Goal: Information Seeking & Learning: Learn about a topic

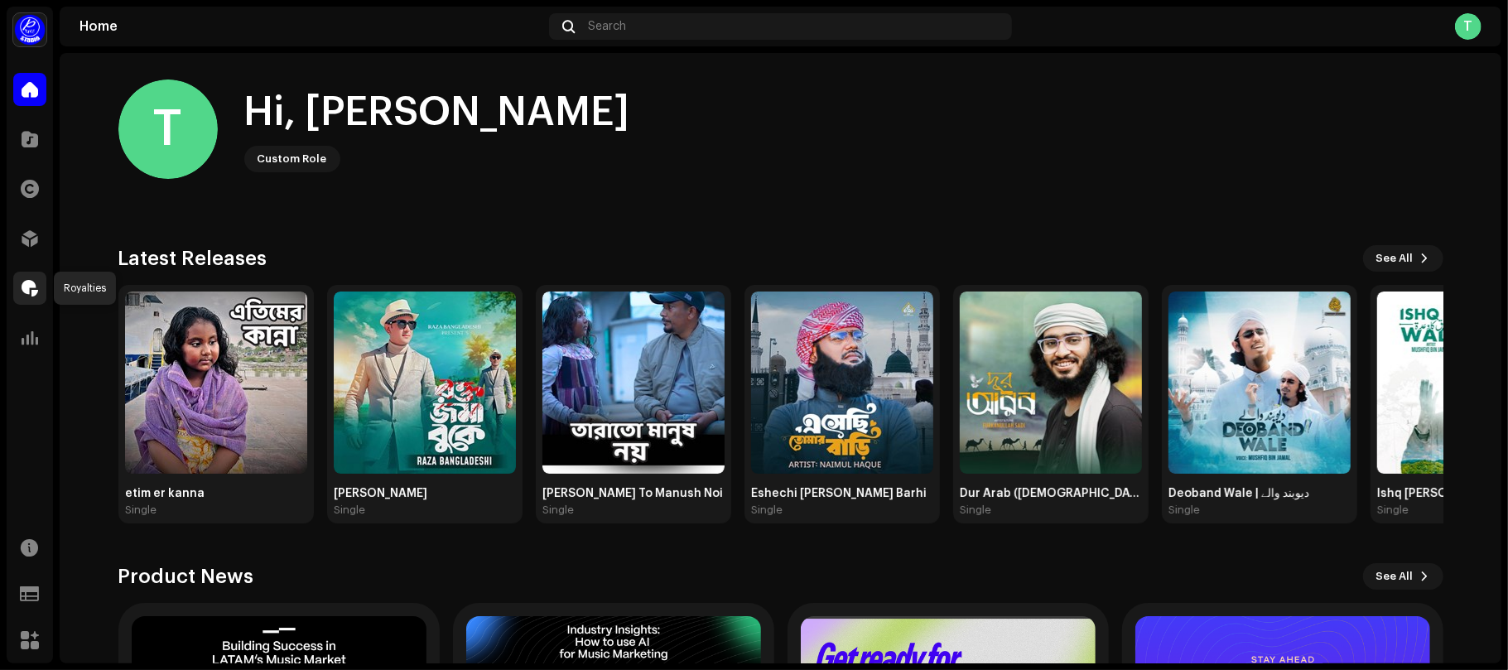
click at [14, 288] on div at bounding box center [29, 288] width 33 height 33
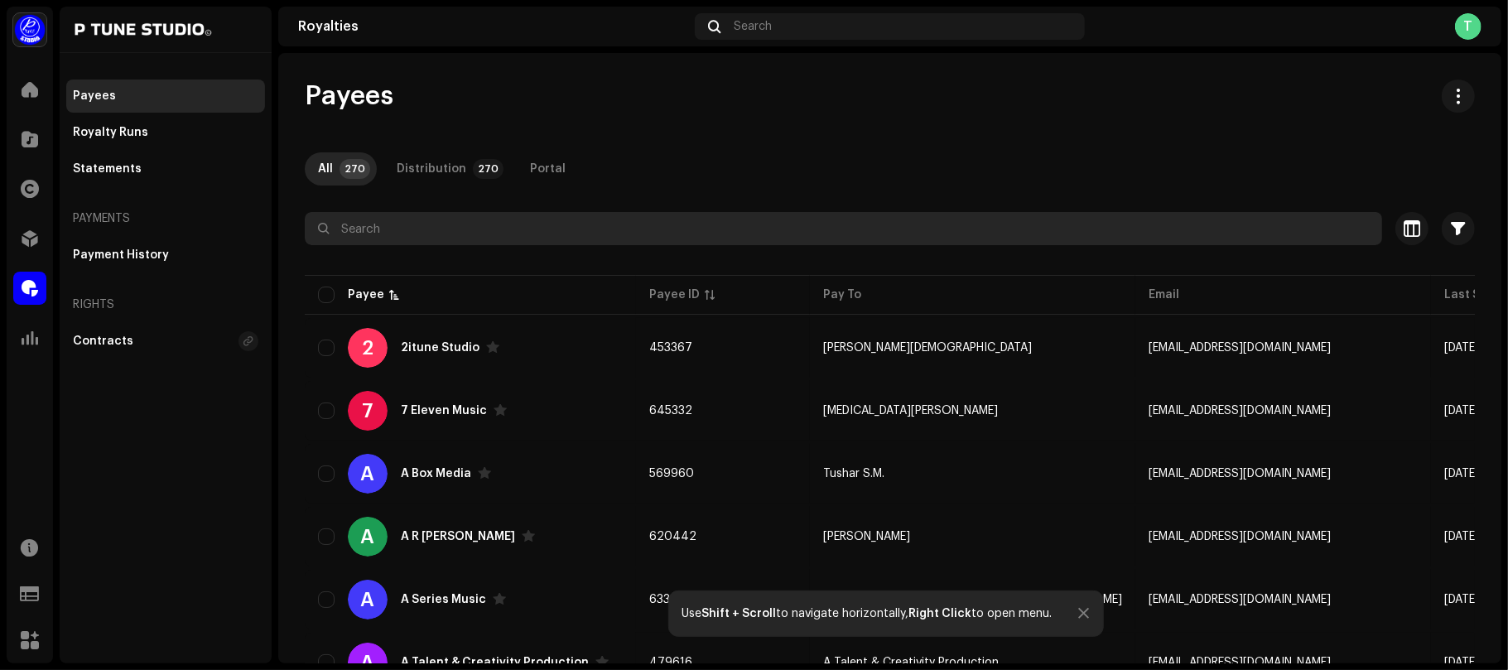
click at [395, 239] on input "text" at bounding box center [844, 228] width 1078 height 33
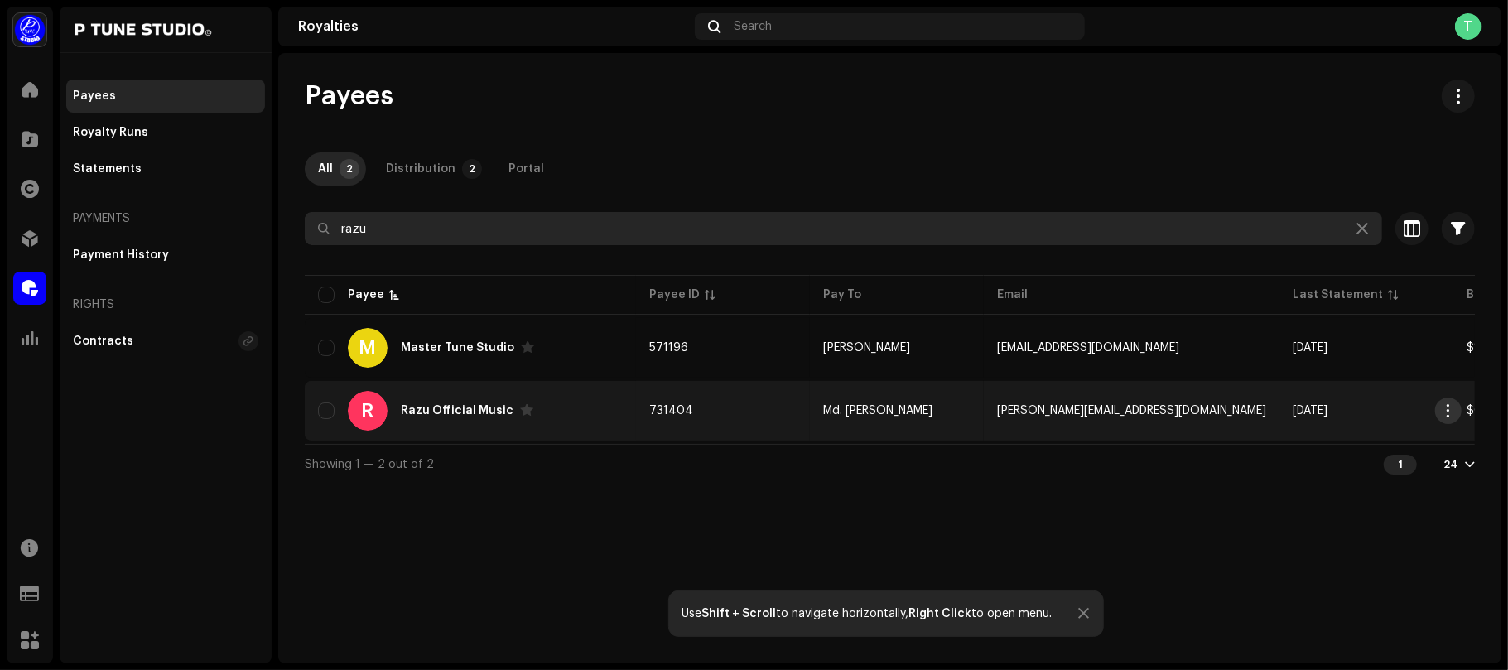
type input "razu"
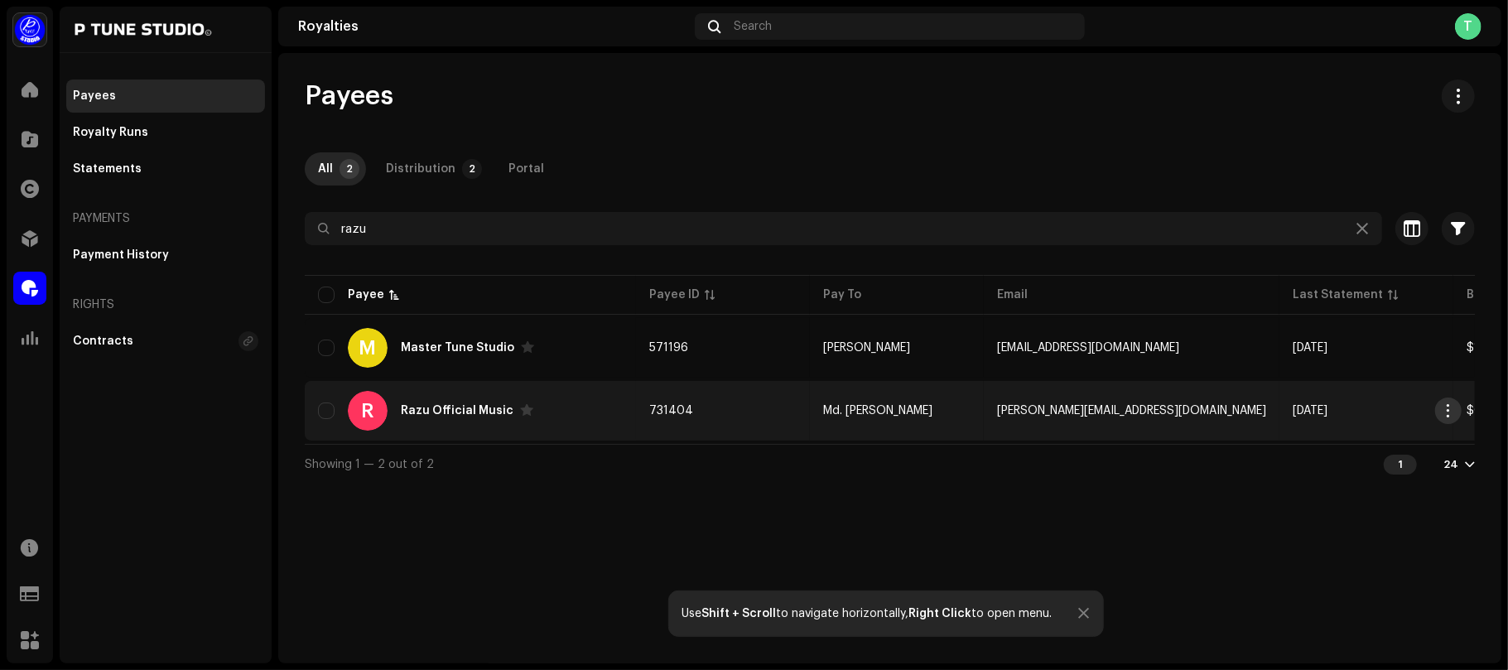
click at [1448, 418] on button "button" at bounding box center [1448, 411] width 27 height 27
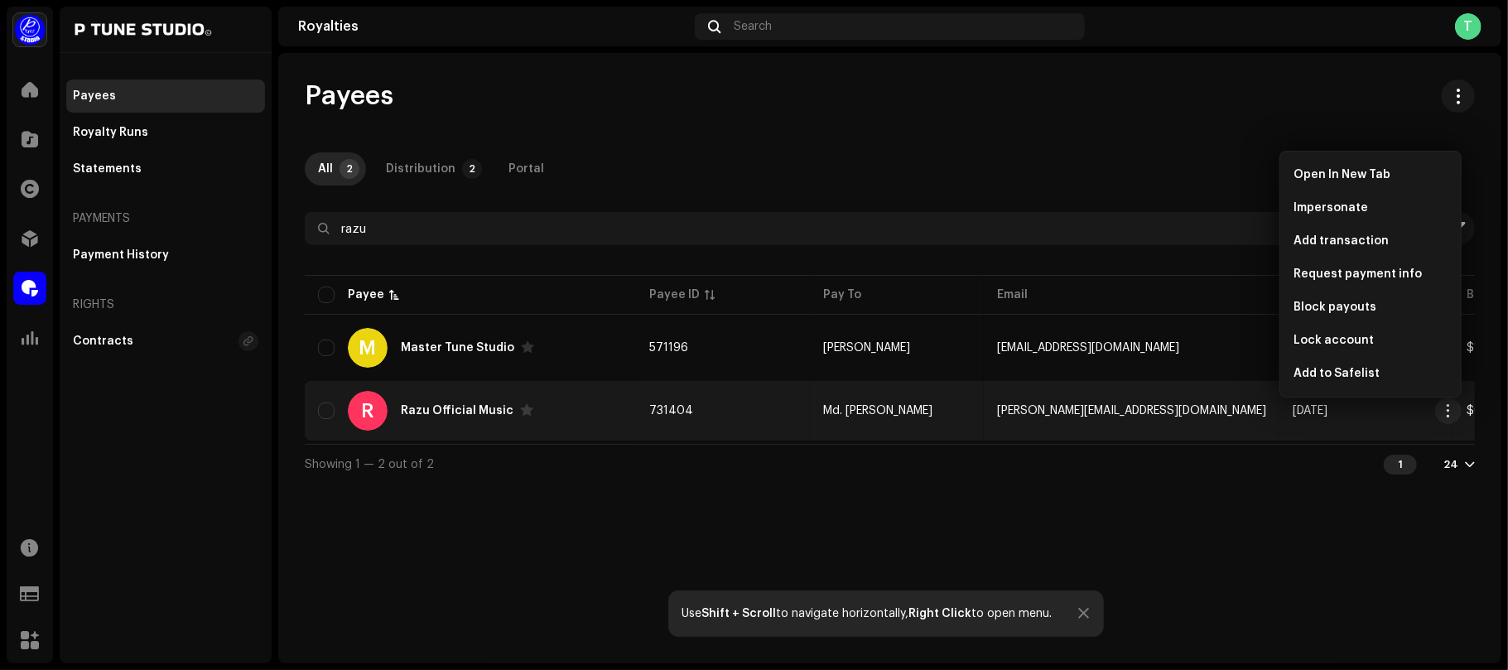
click at [741, 411] on td "731404" at bounding box center [723, 411] width 174 height 60
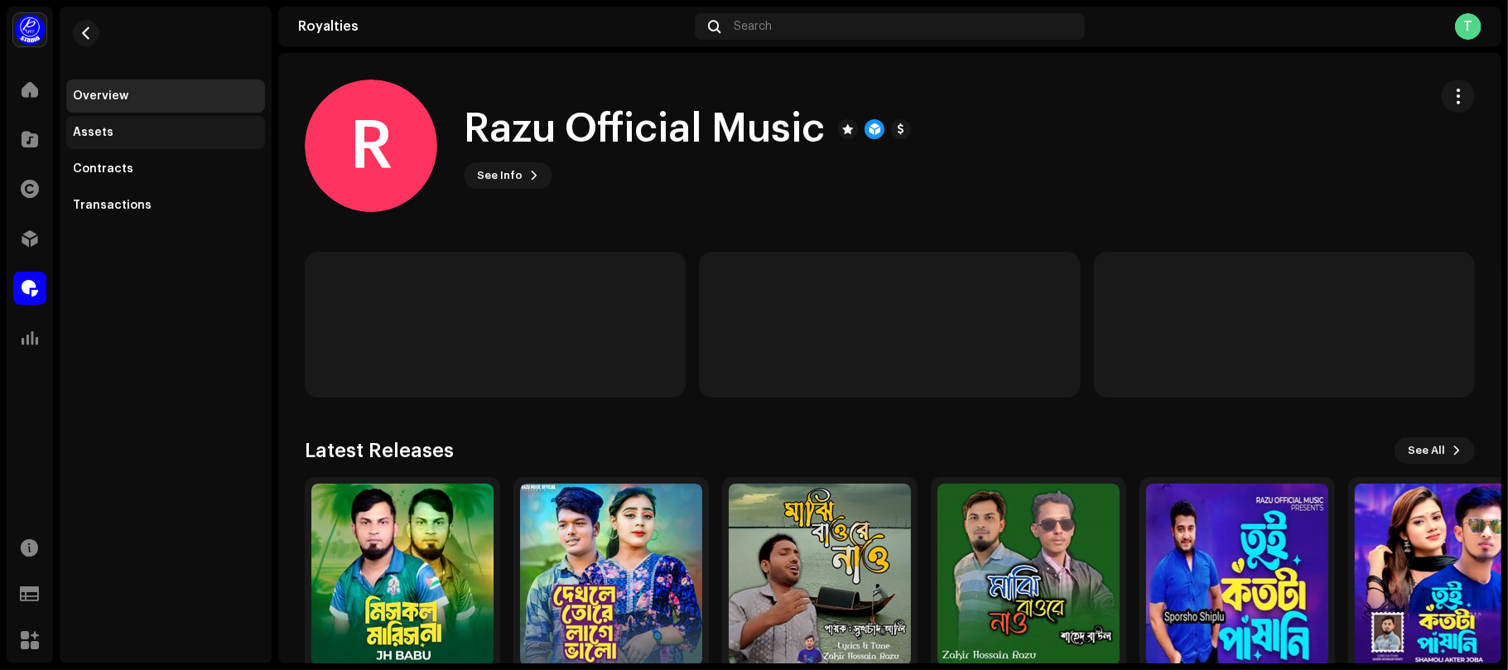
click at [152, 130] on div "Assets" at bounding box center [166, 132] width 186 height 13
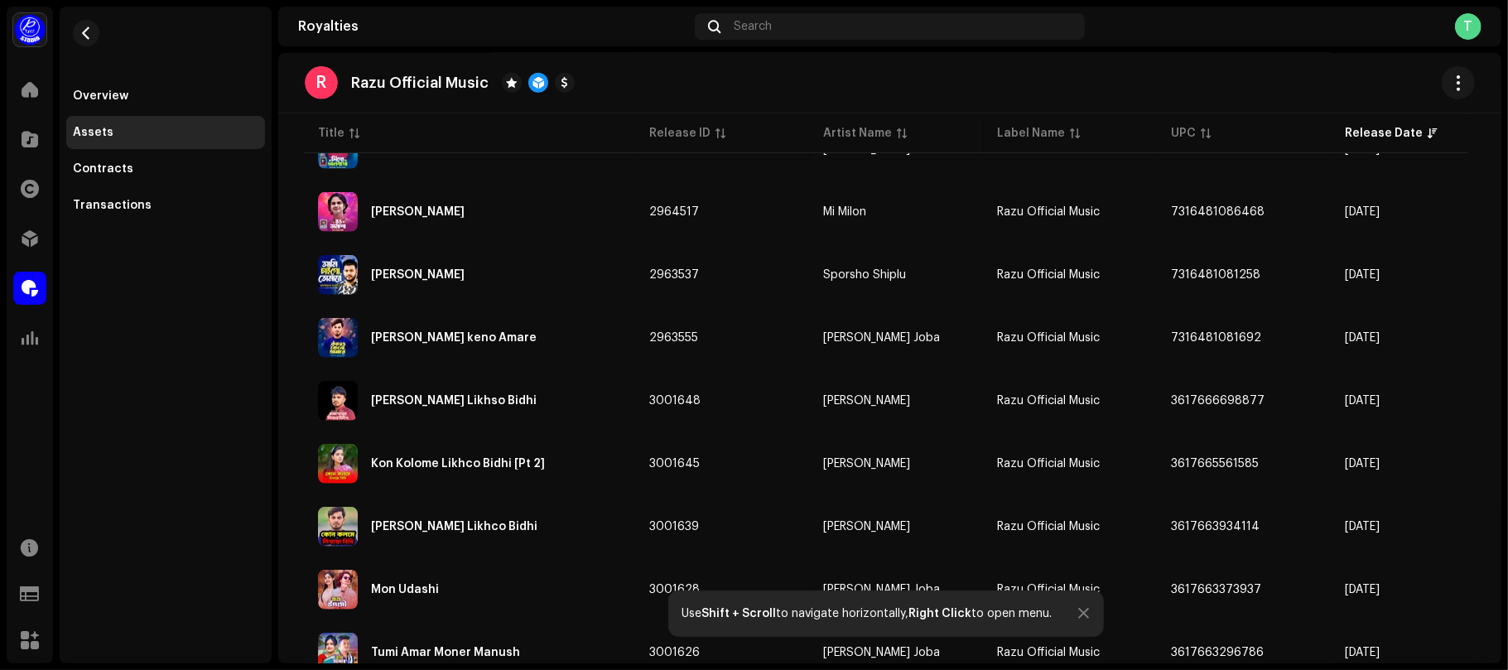
scroll to position [1276, 0]
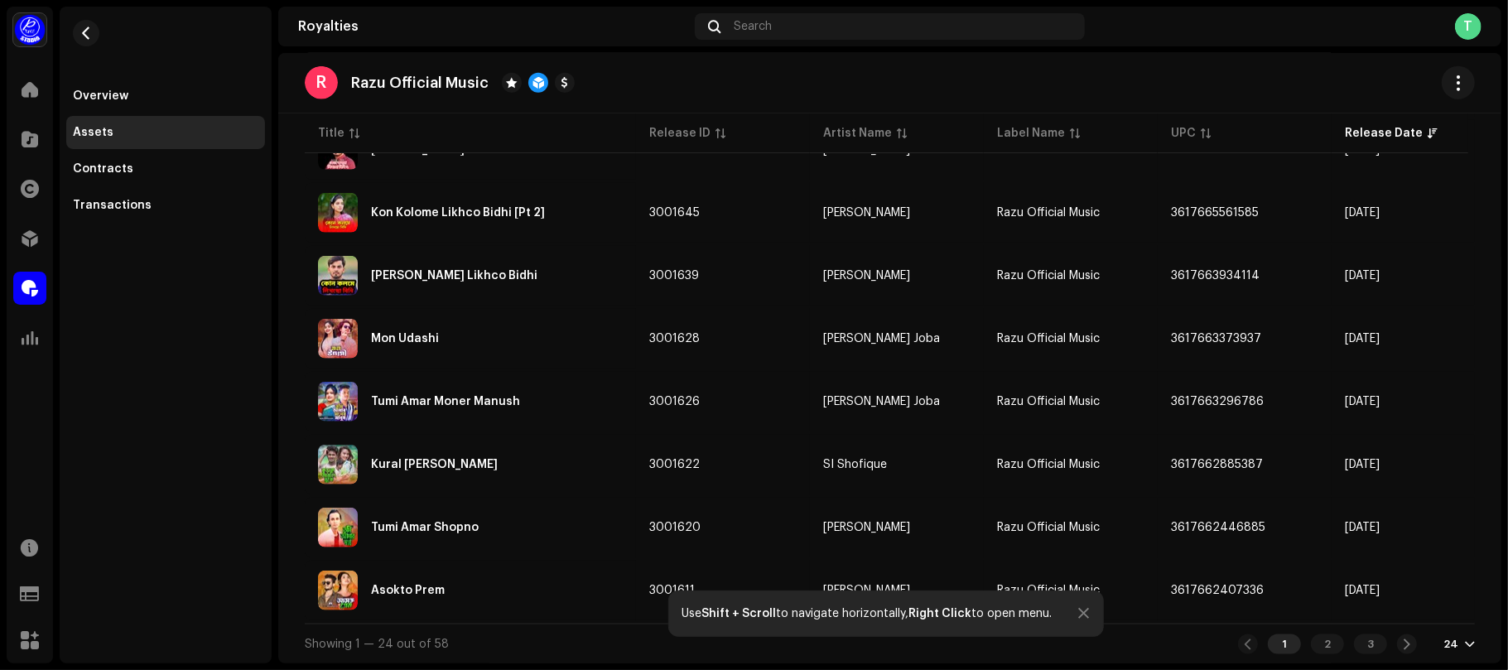
click at [1088, 610] on div at bounding box center [1084, 613] width 11 height 13
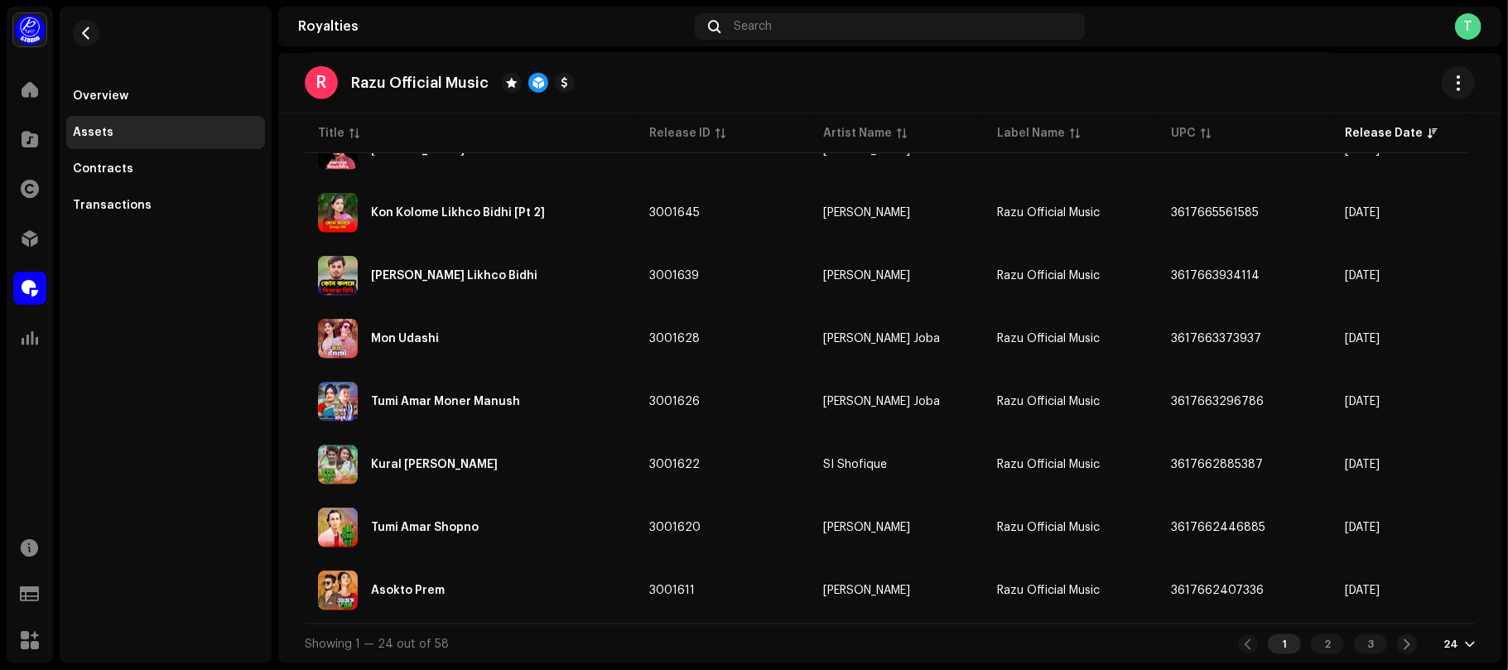
click at [1465, 638] on div at bounding box center [1470, 644] width 10 height 13
click at [1425, 620] on div "72" at bounding box center [1424, 612] width 68 height 33
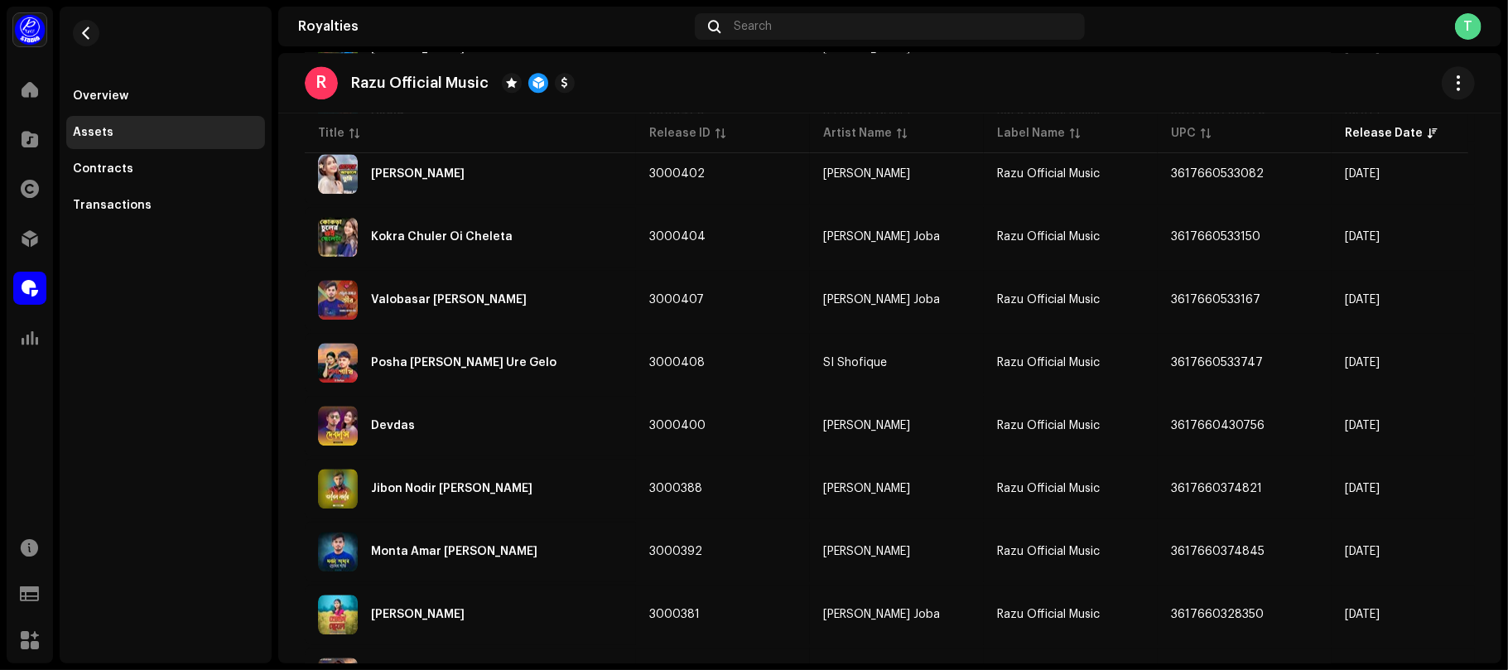
scroll to position [3417, 0]
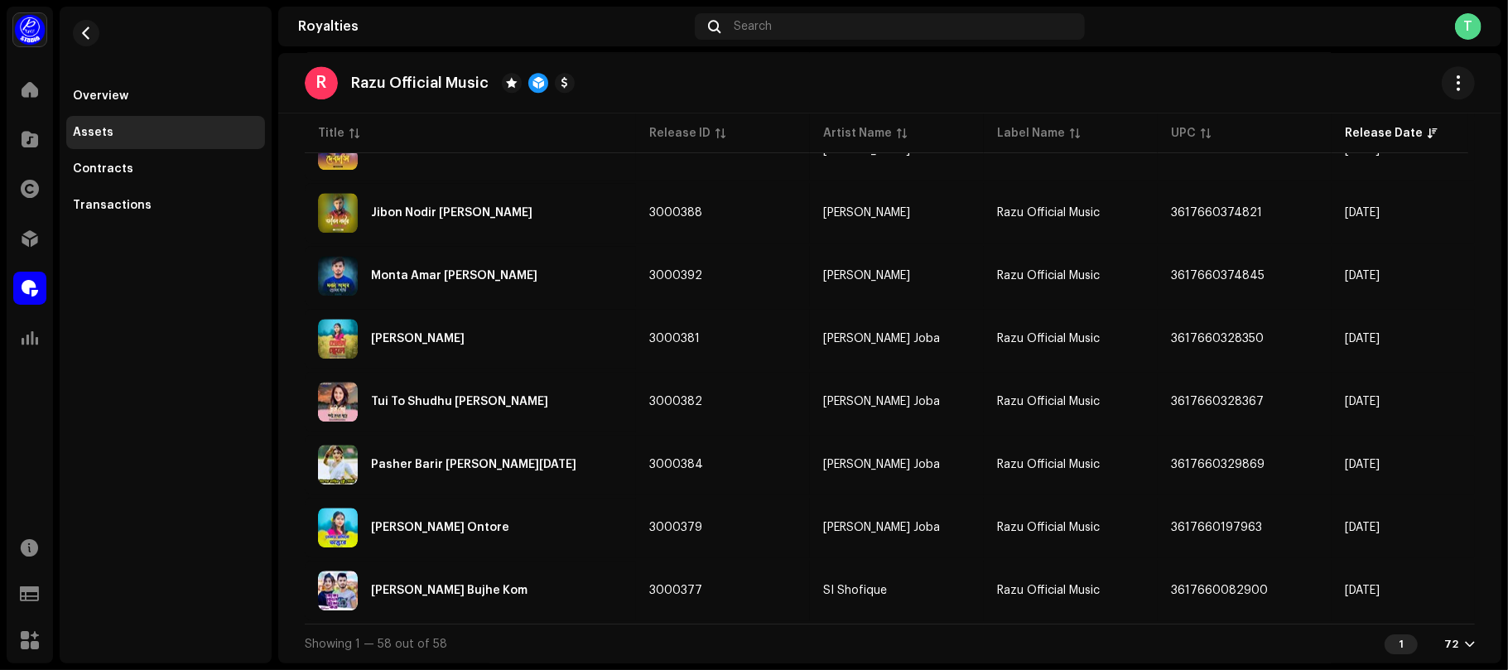
click at [1445, 644] on div "72" at bounding box center [1452, 644] width 14 height 13
click at [229, 412] on div "Overview Assets Contracts Transactions" at bounding box center [166, 335] width 212 height 657
click at [35, 285] on span at bounding box center [30, 288] width 17 height 13
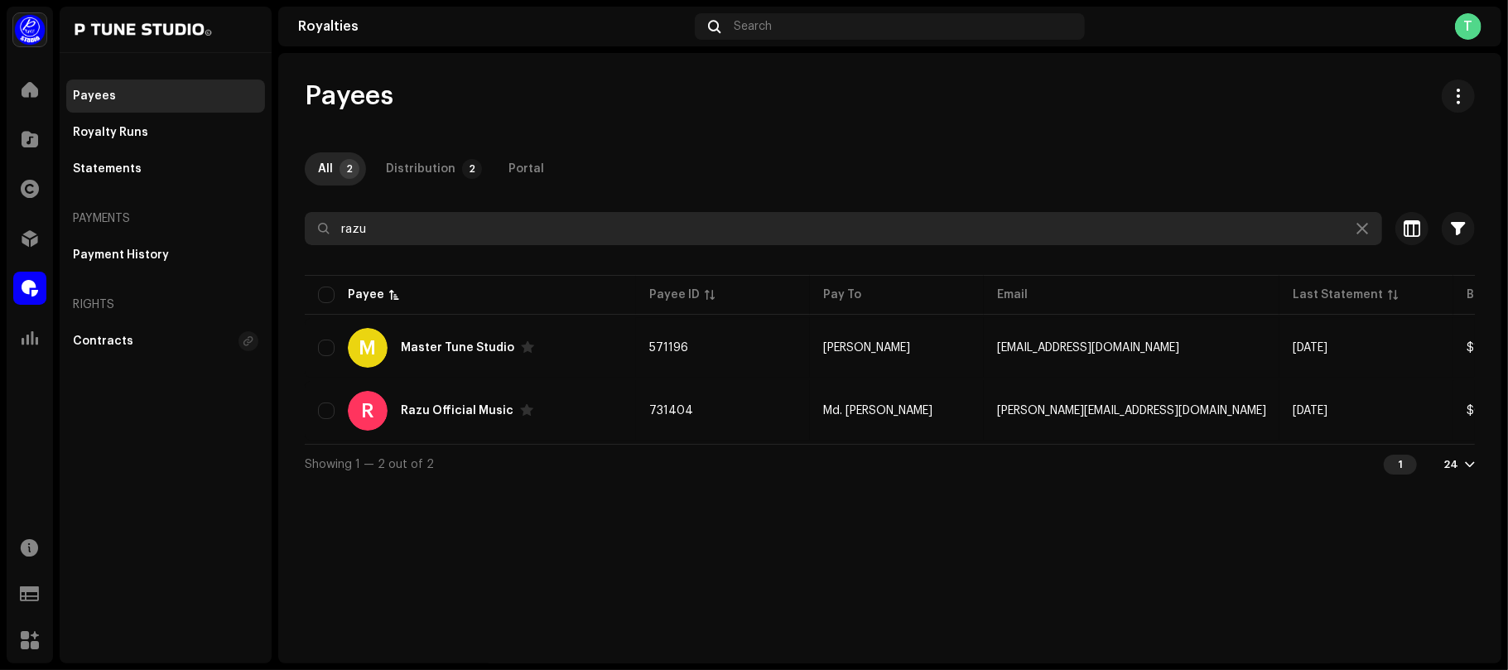
click at [468, 237] on input "razu" at bounding box center [844, 228] width 1078 height 33
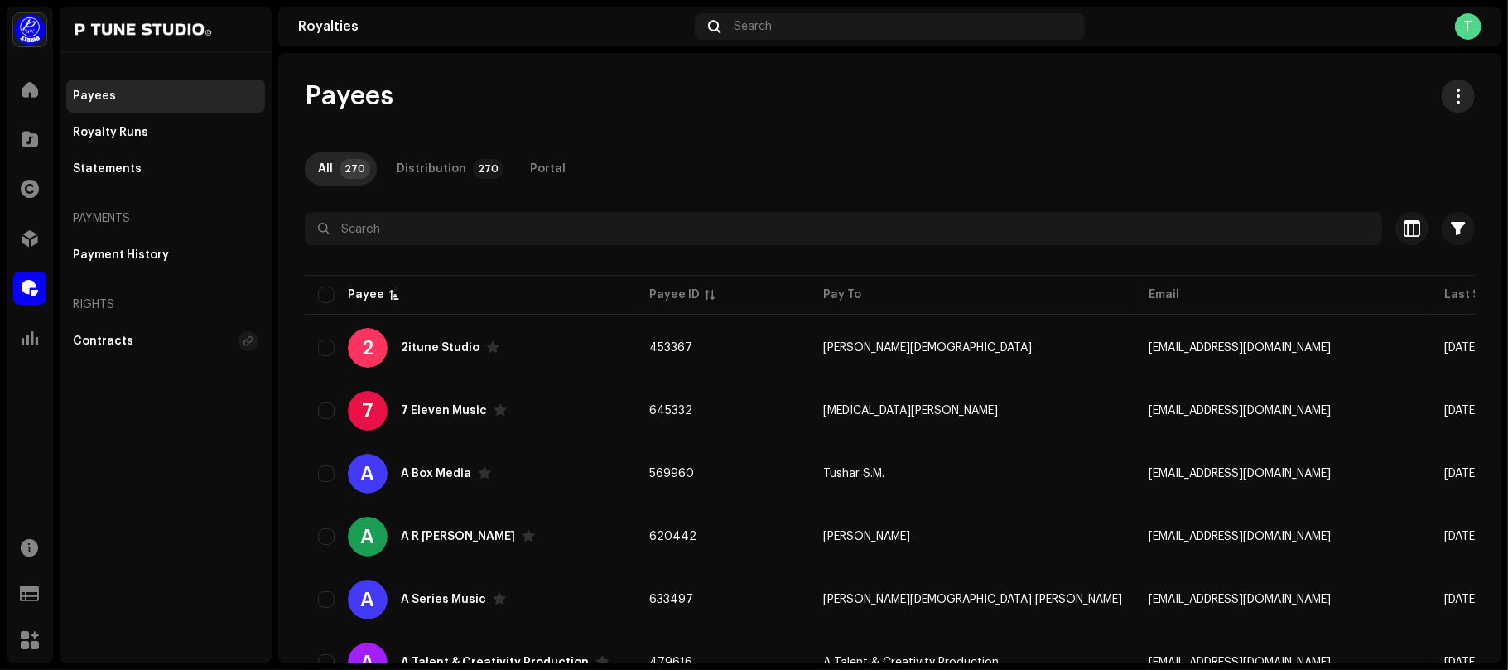
click at [1451, 89] on span "button" at bounding box center [1459, 95] width 16 height 13
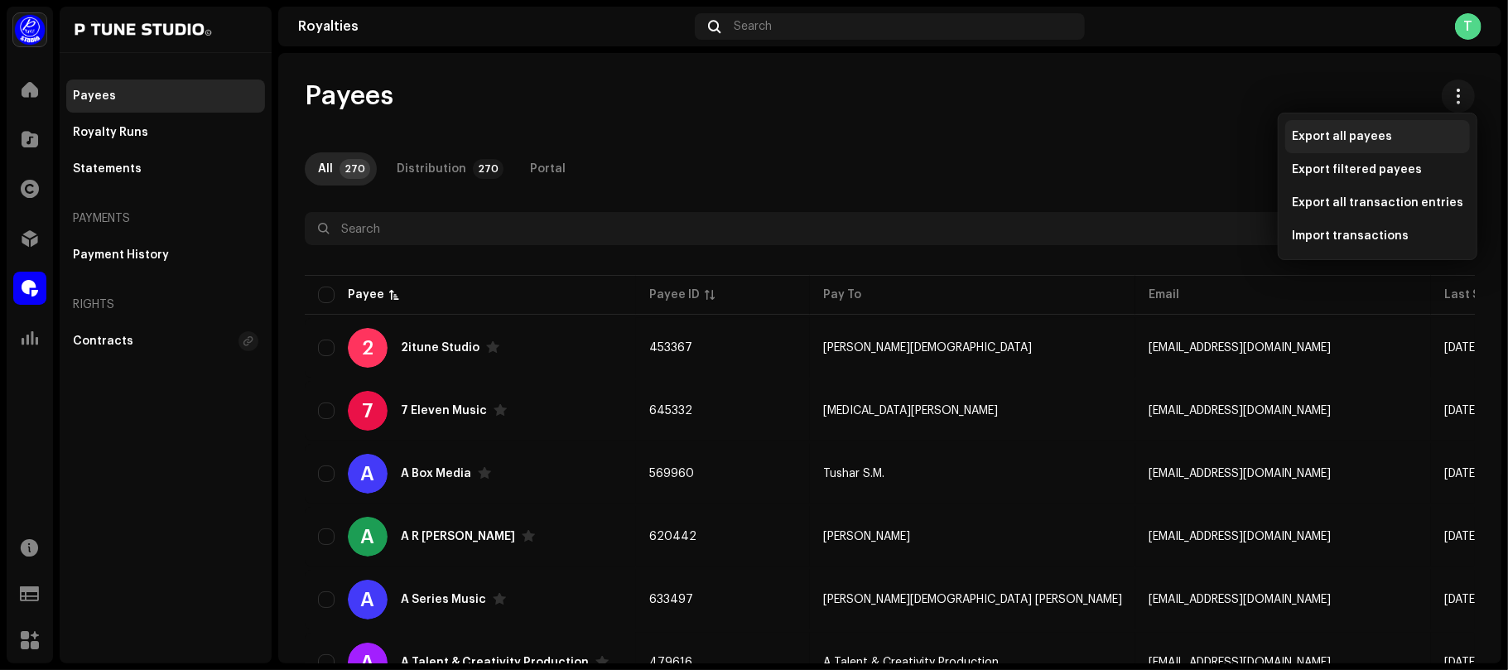
click at [1319, 131] on span "Export all payees" at bounding box center [1342, 136] width 100 height 13
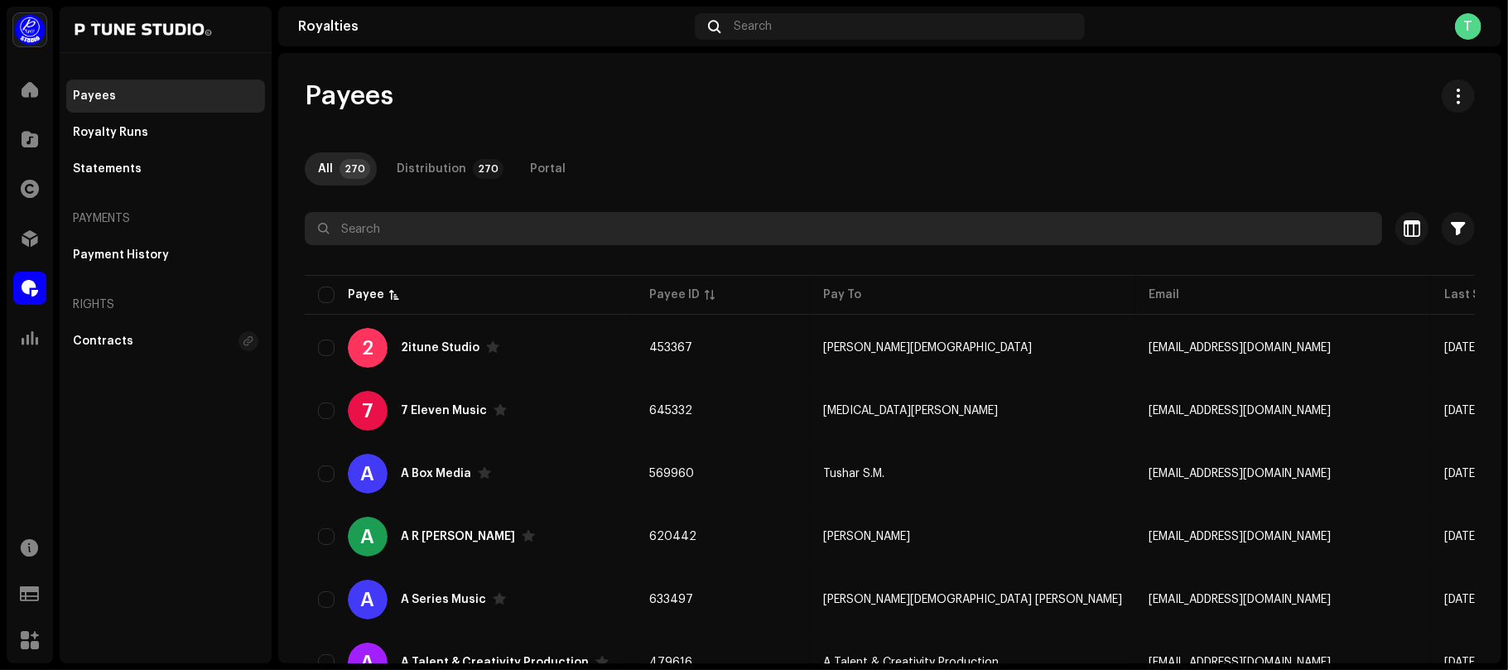
click at [437, 227] on input "text" at bounding box center [844, 228] width 1078 height 33
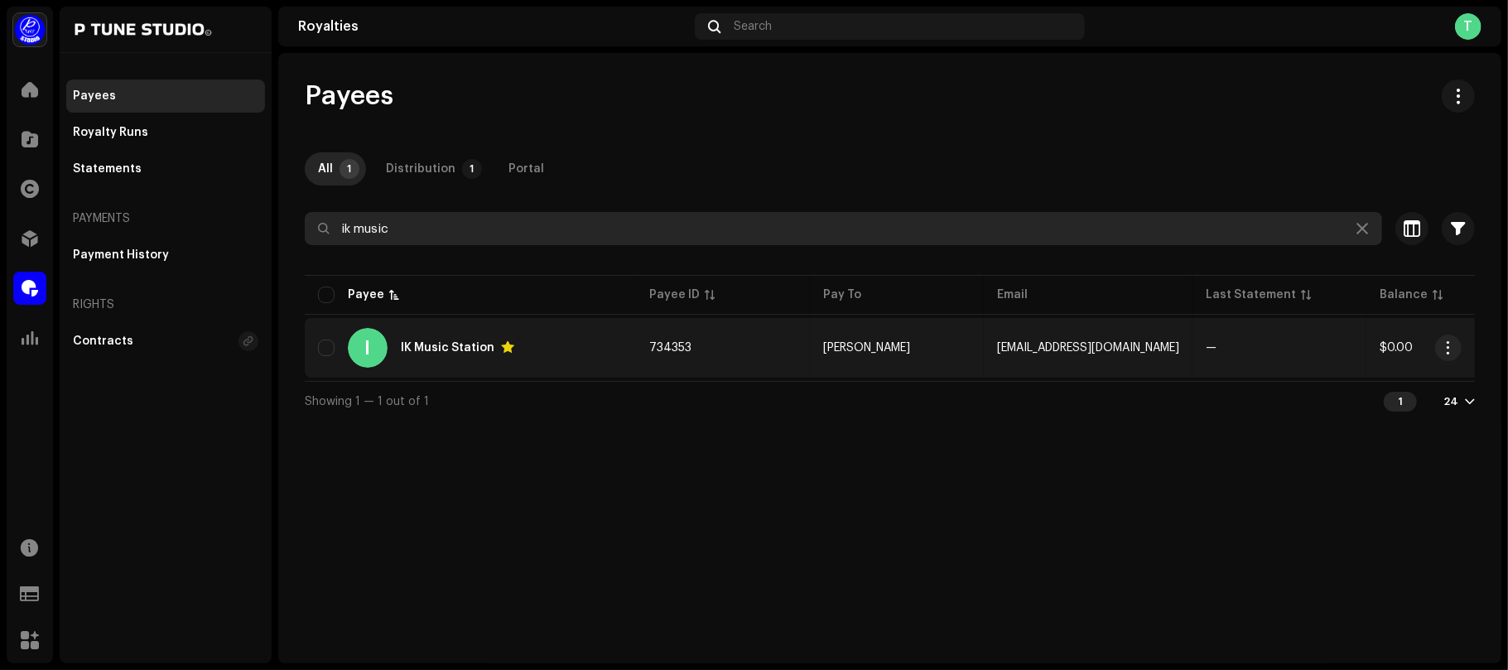
type input "ik music"
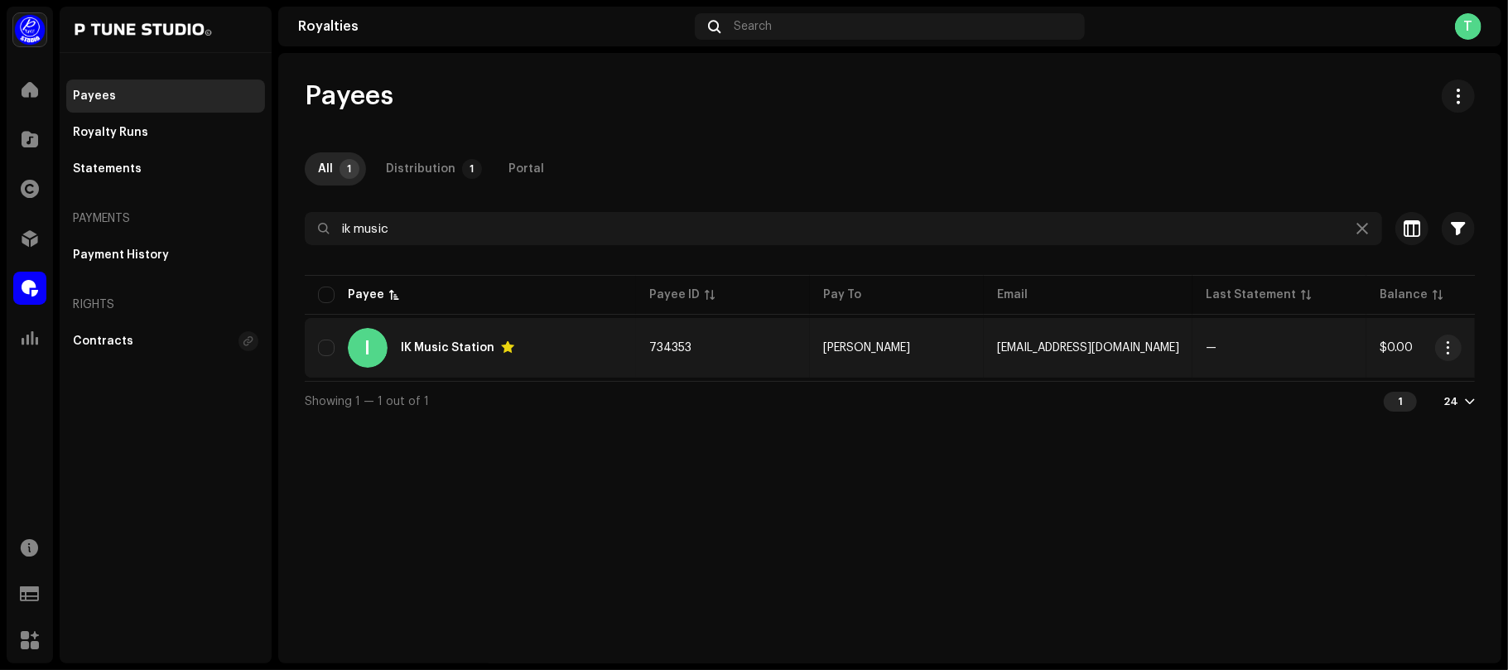
click at [600, 358] on div "I [GEOGRAPHIC_DATA]" at bounding box center [470, 348] width 305 height 40
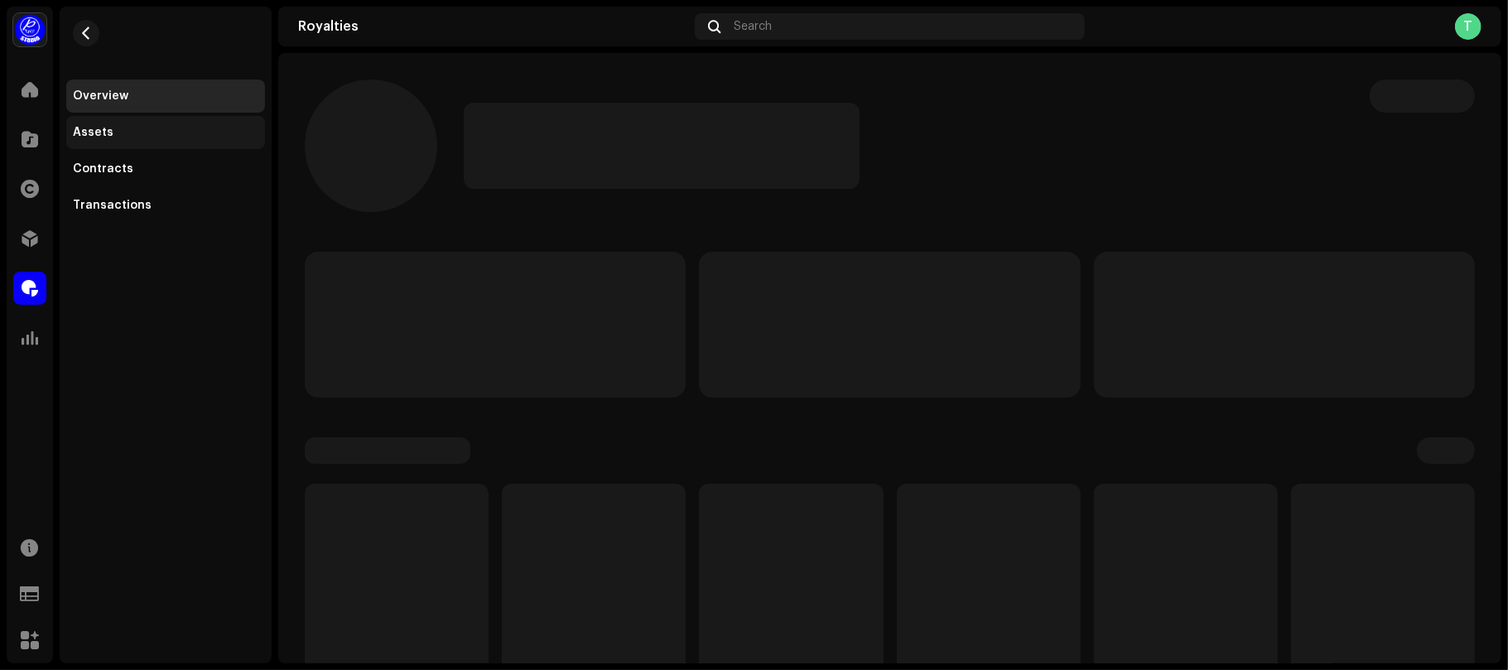
click at [109, 126] on div "Assets" at bounding box center [166, 132] width 186 height 13
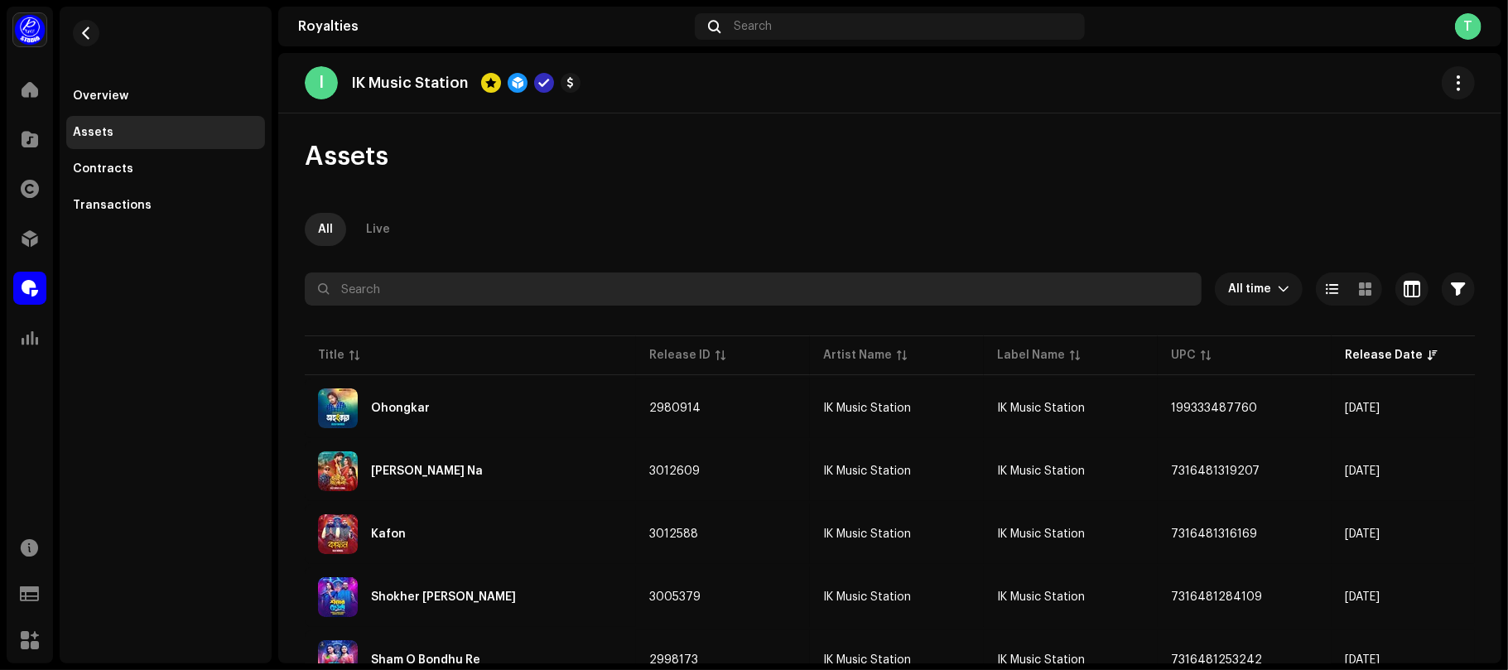
click at [412, 299] on input "text" at bounding box center [753, 289] width 897 height 33
paste input "Ohongkar"
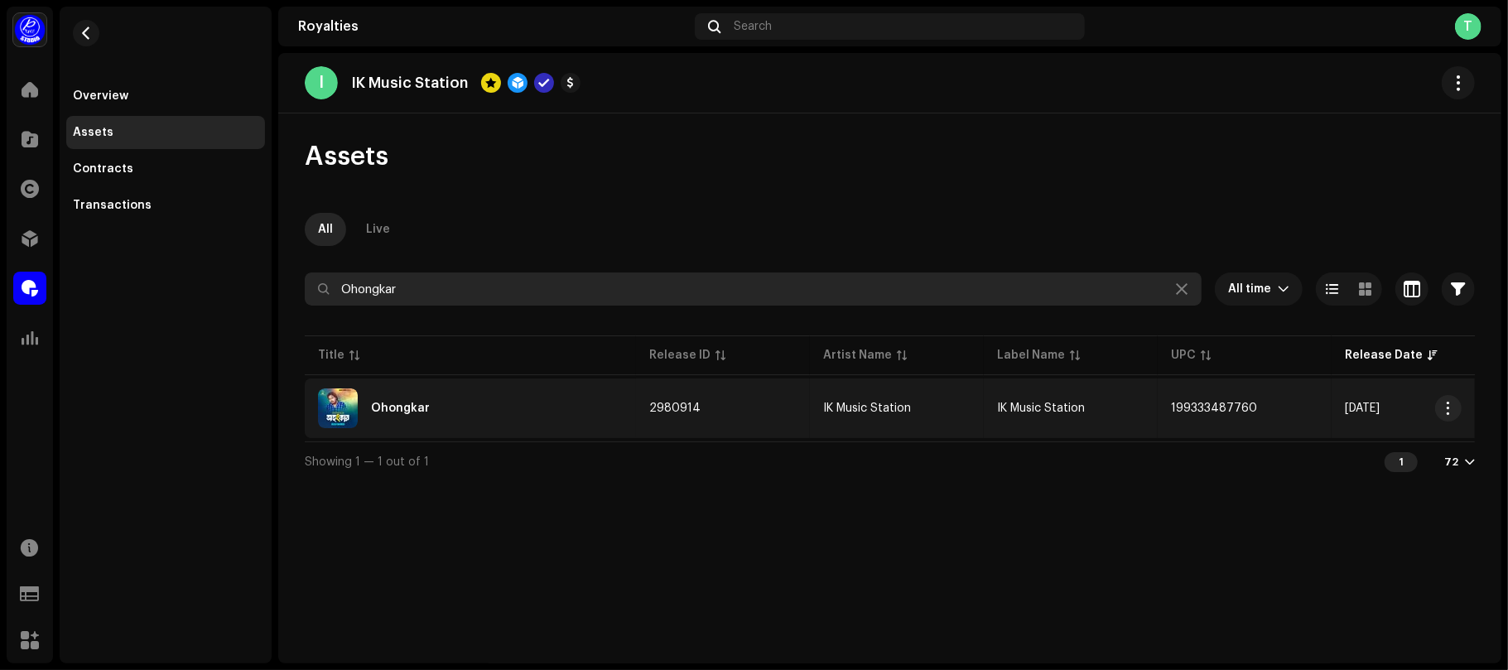
type input "Ohongkar"
click at [457, 405] on div "Ohongkar" at bounding box center [470, 408] width 305 height 40
click at [484, 411] on div "Ohongkar" at bounding box center [470, 408] width 305 height 40
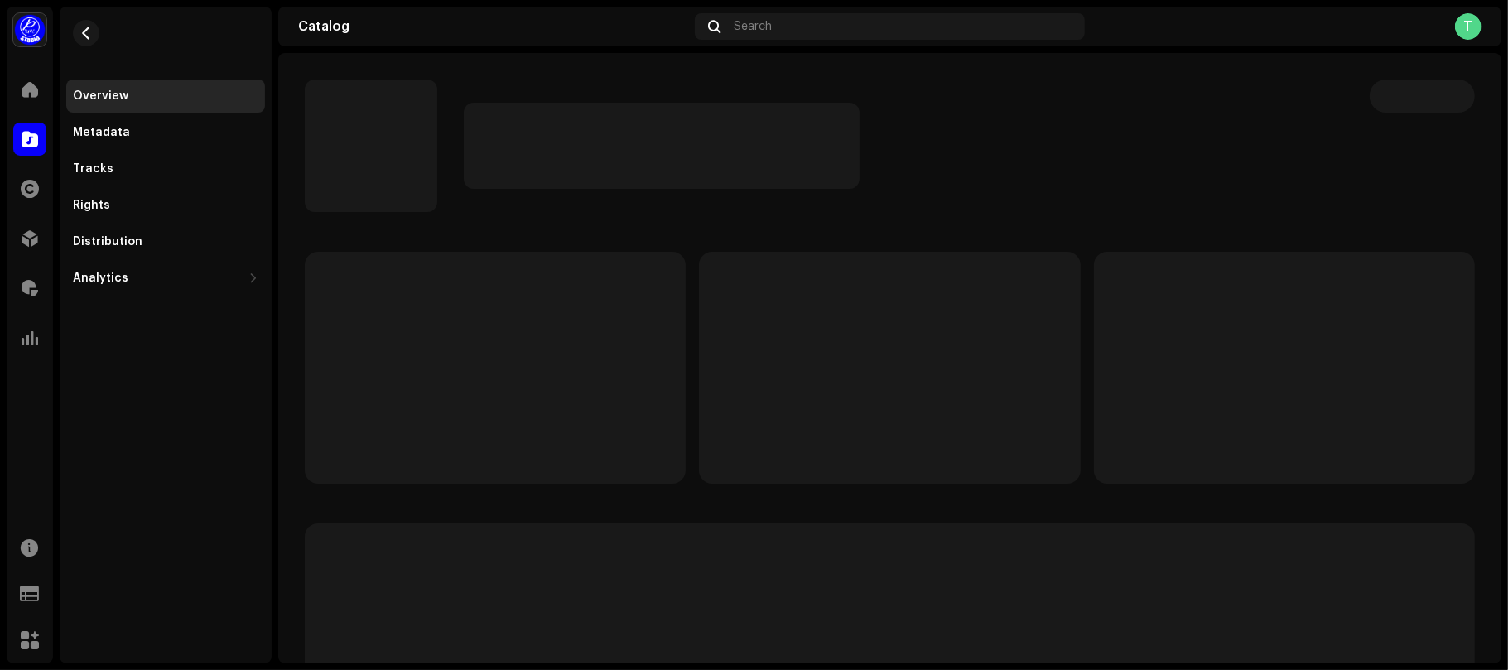
click at [1218, 163] on div at bounding box center [904, 146] width 880 height 86
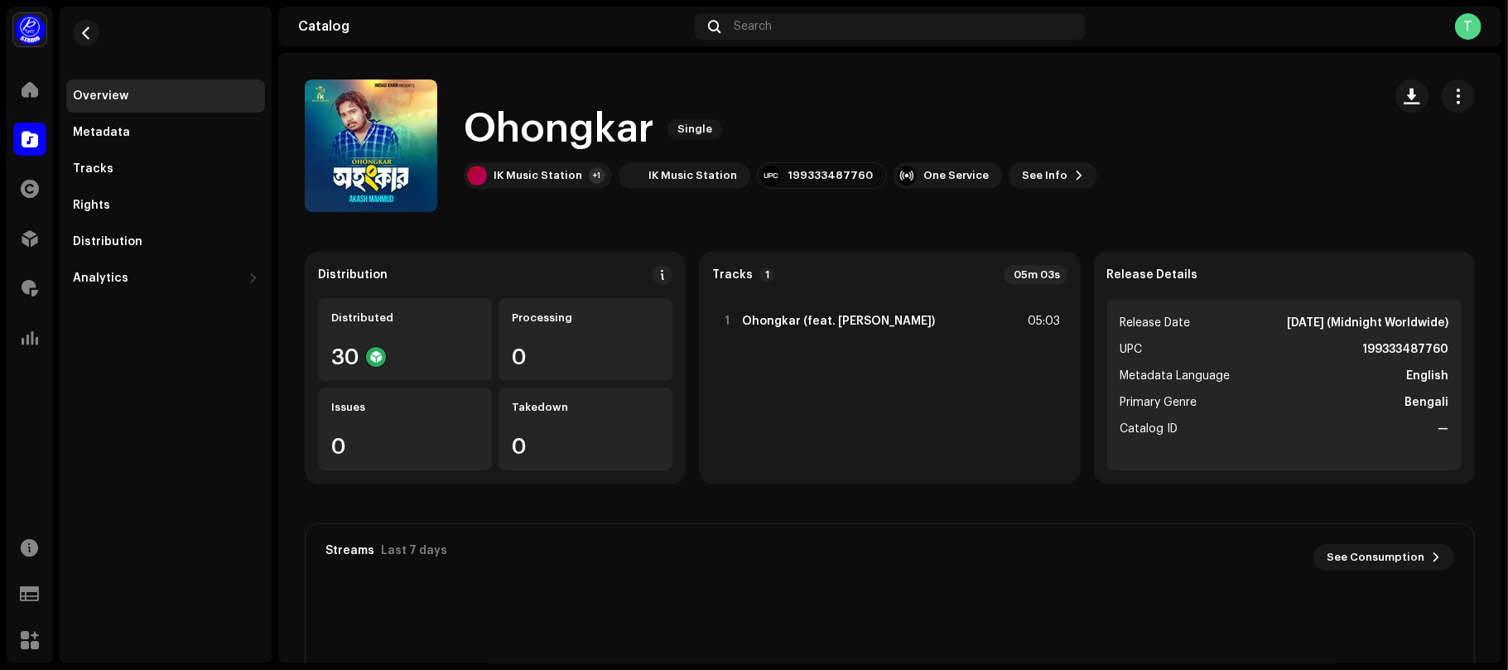
click at [528, 126] on h1 "Ohongkar" at bounding box center [559, 129] width 191 height 53
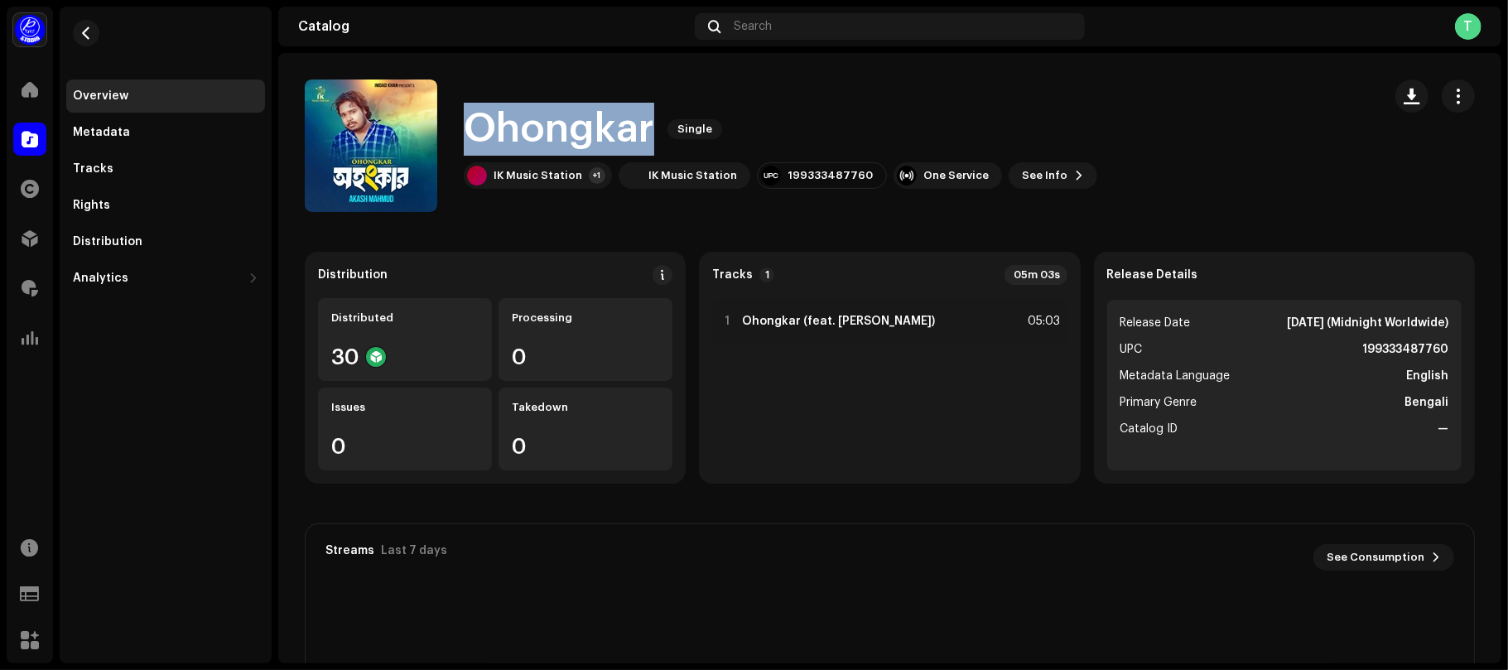
click at [528, 126] on h1 "Ohongkar" at bounding box center [559, 129] width 191 height 53
copy h1 "Ohongkar"
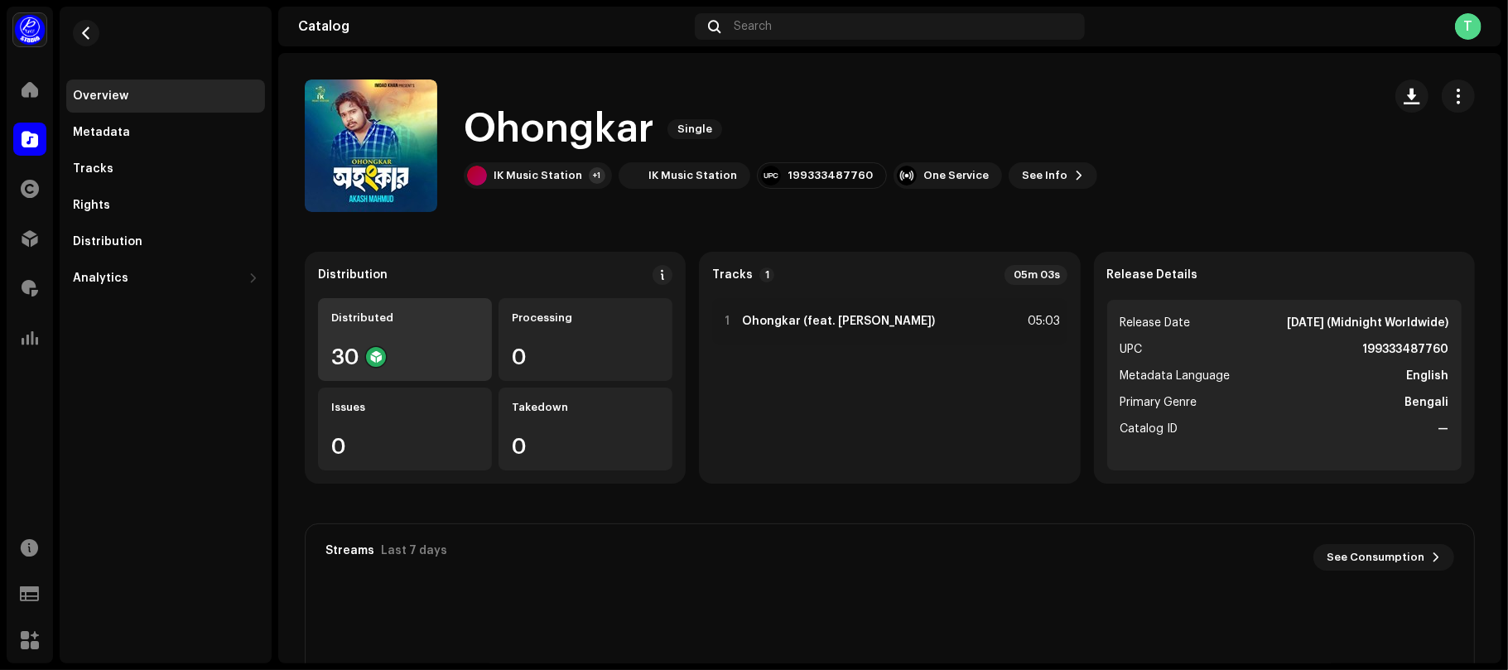
click at [399, 326] on div "Distributed 30" at bounding box center [405, 339] width 174 height 83
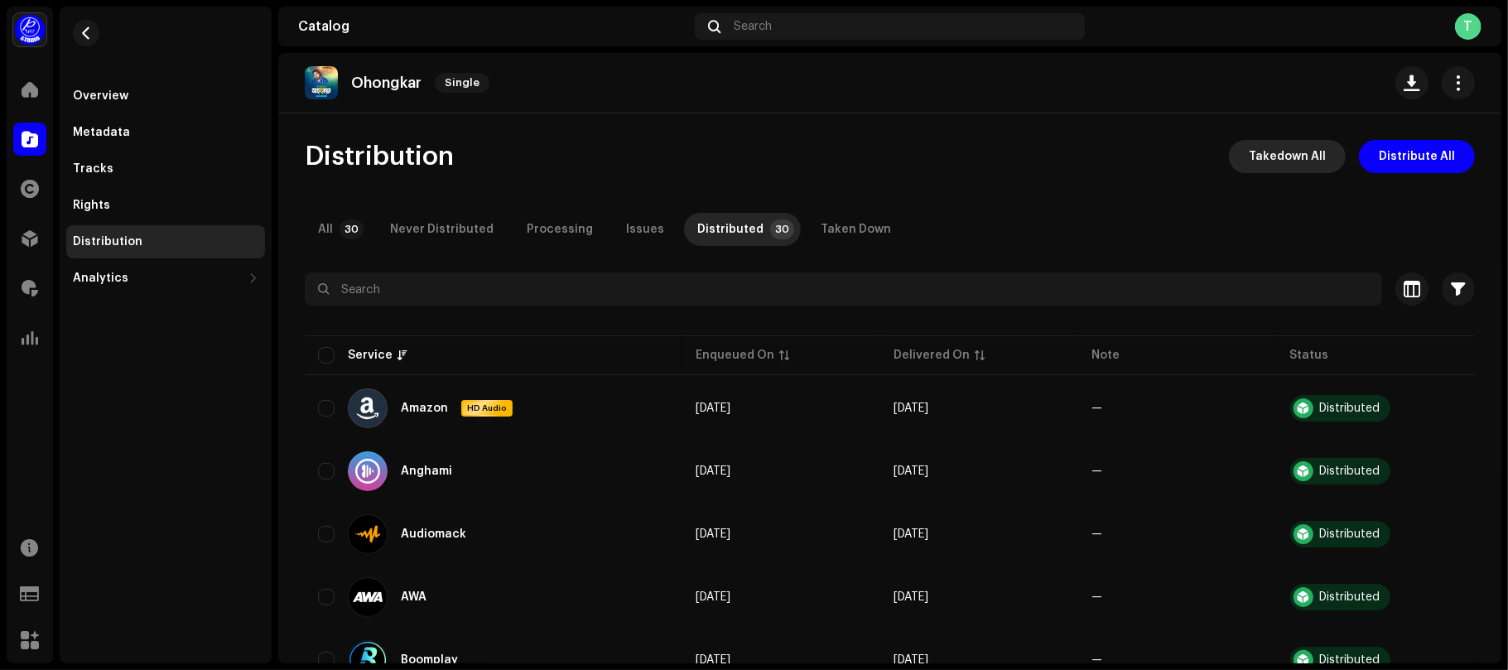
click at [1286, 146] on span "Takedown All" at bounding box center [1287, 156] width 77 height 33
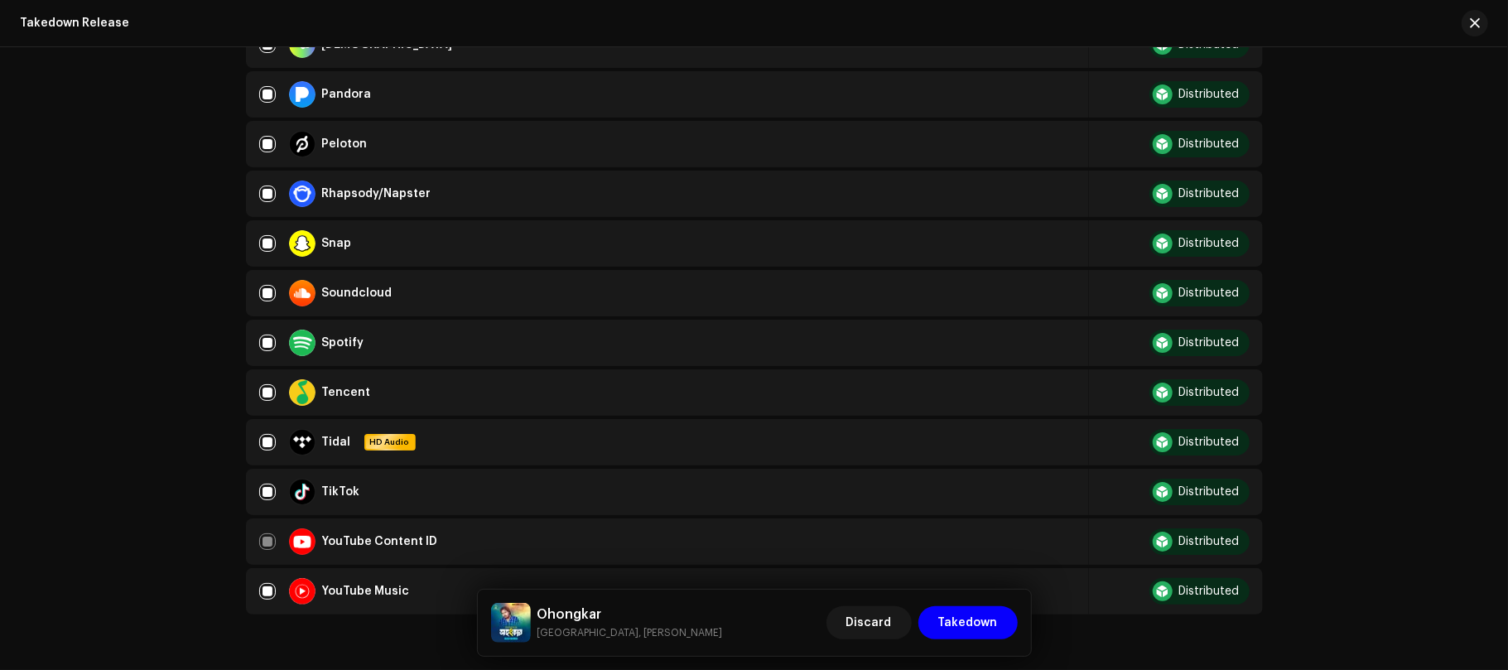
scroll to position [1375, 0]
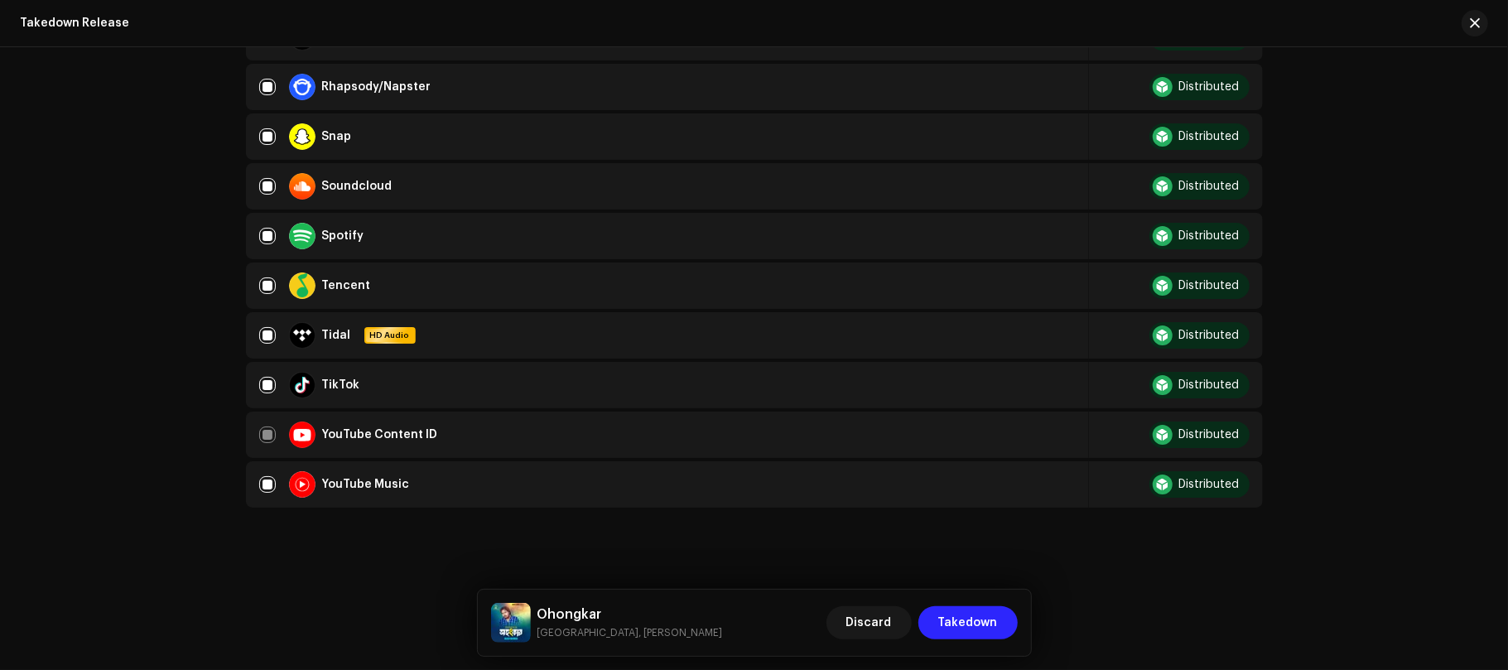
click at [991, 621] on span "Takedown" at bounding box center [968, 622] width 60 height 33
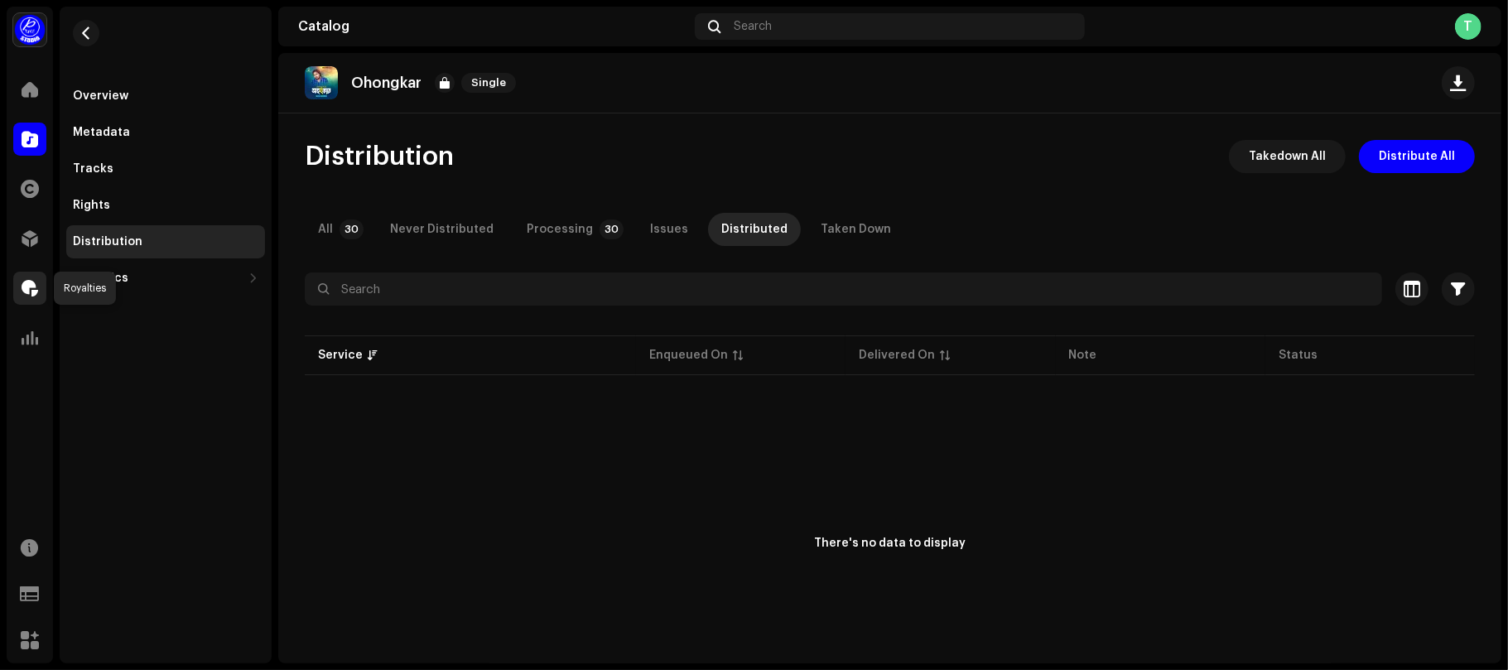
click at [22, 285] on span at bounding box center [30, 288] width 17 height 13
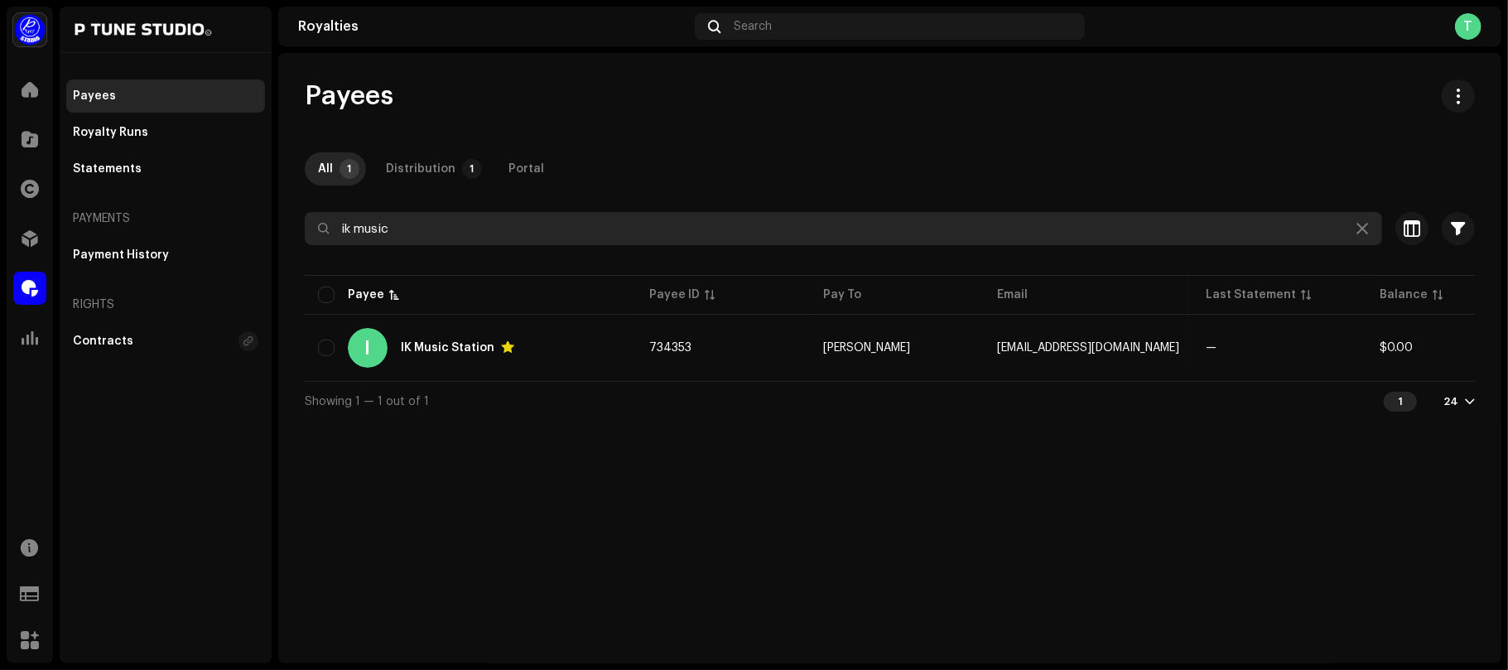
click at [458, 230] on input "ik music" at bounding box center [844, 228] width 1078 height 33
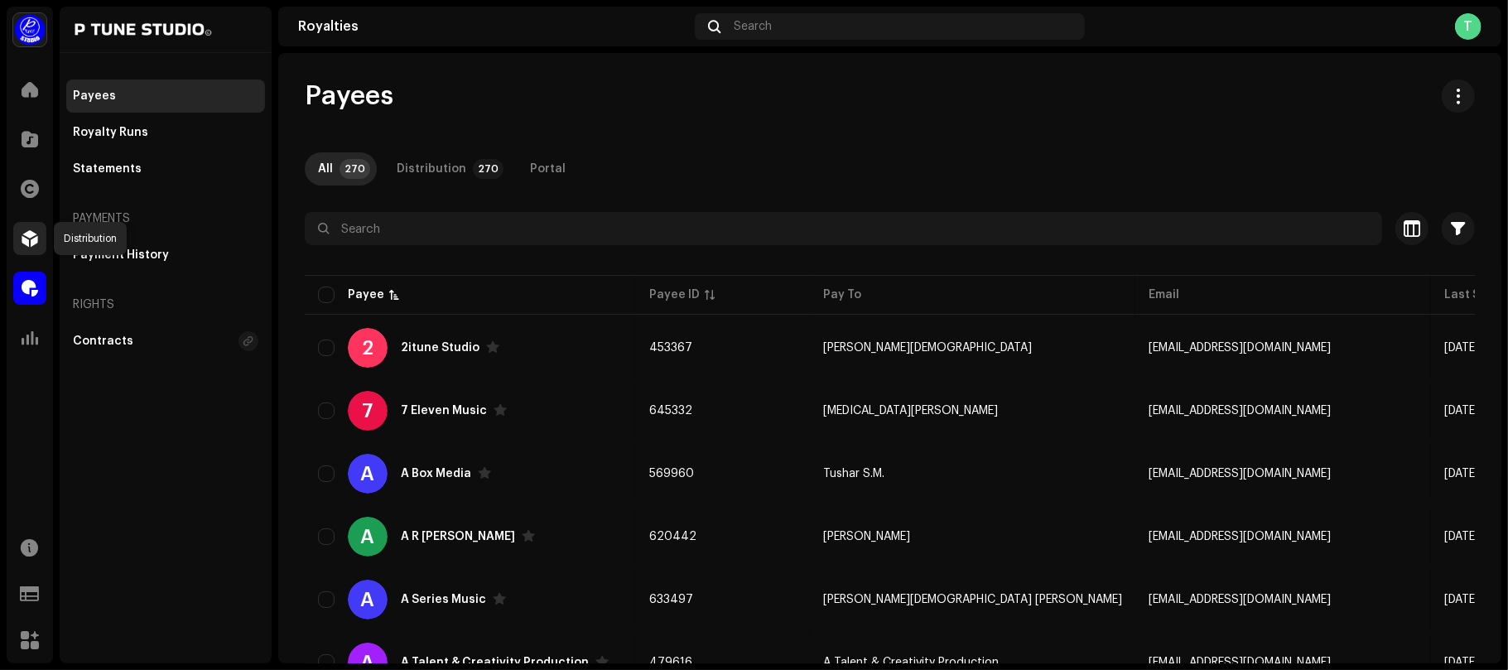
click at [18, 248] on div at bounding box center [29, 238] width 33 height 33
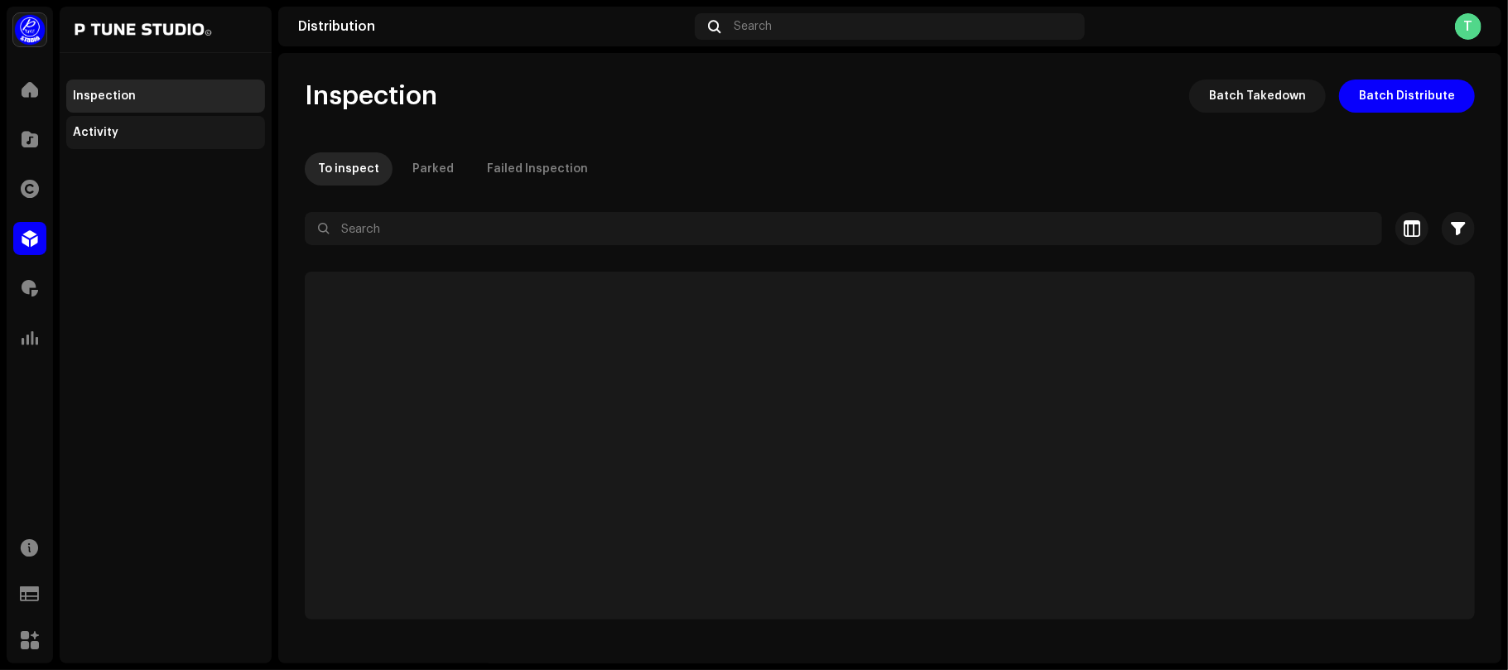
click at [110, 128] on div "Activity" at bounding box center [96, 132] width 46 height 13
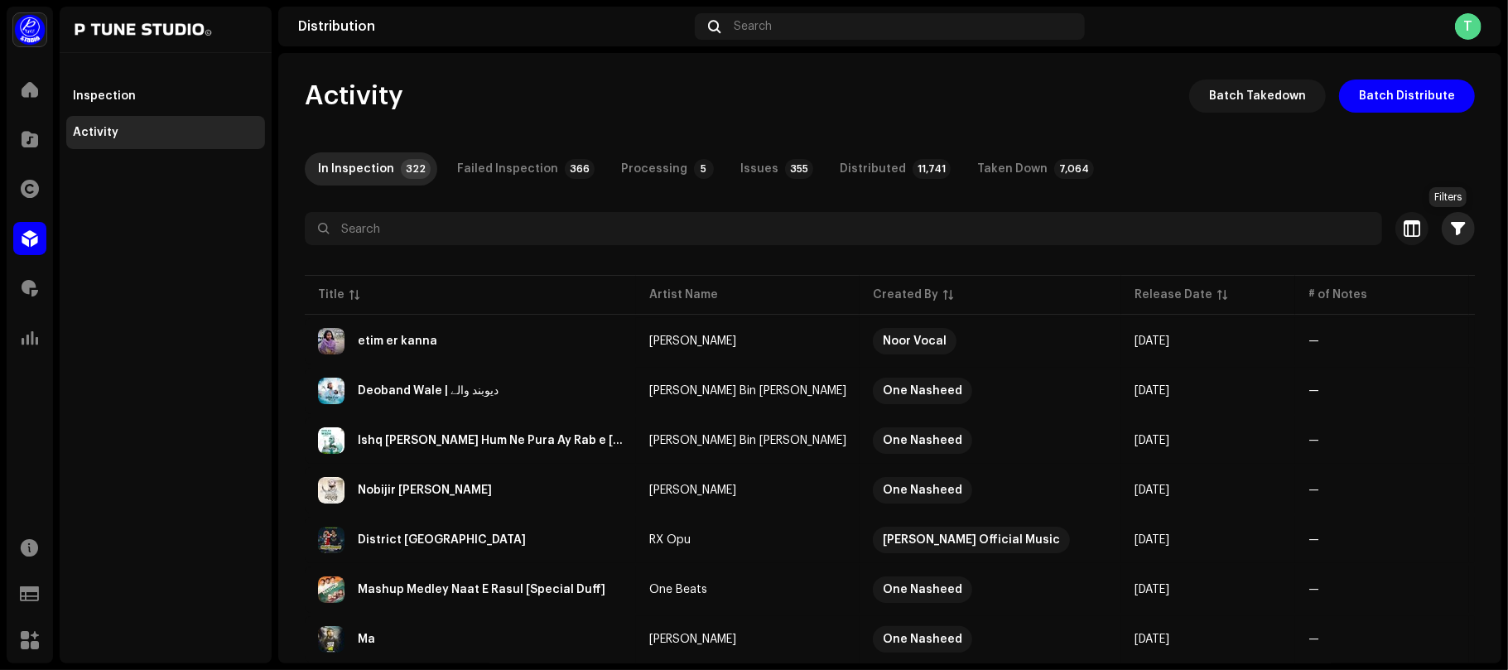
click at [1452, 226] on span "button" at bounding box center [1459, 228] width 14 height 13
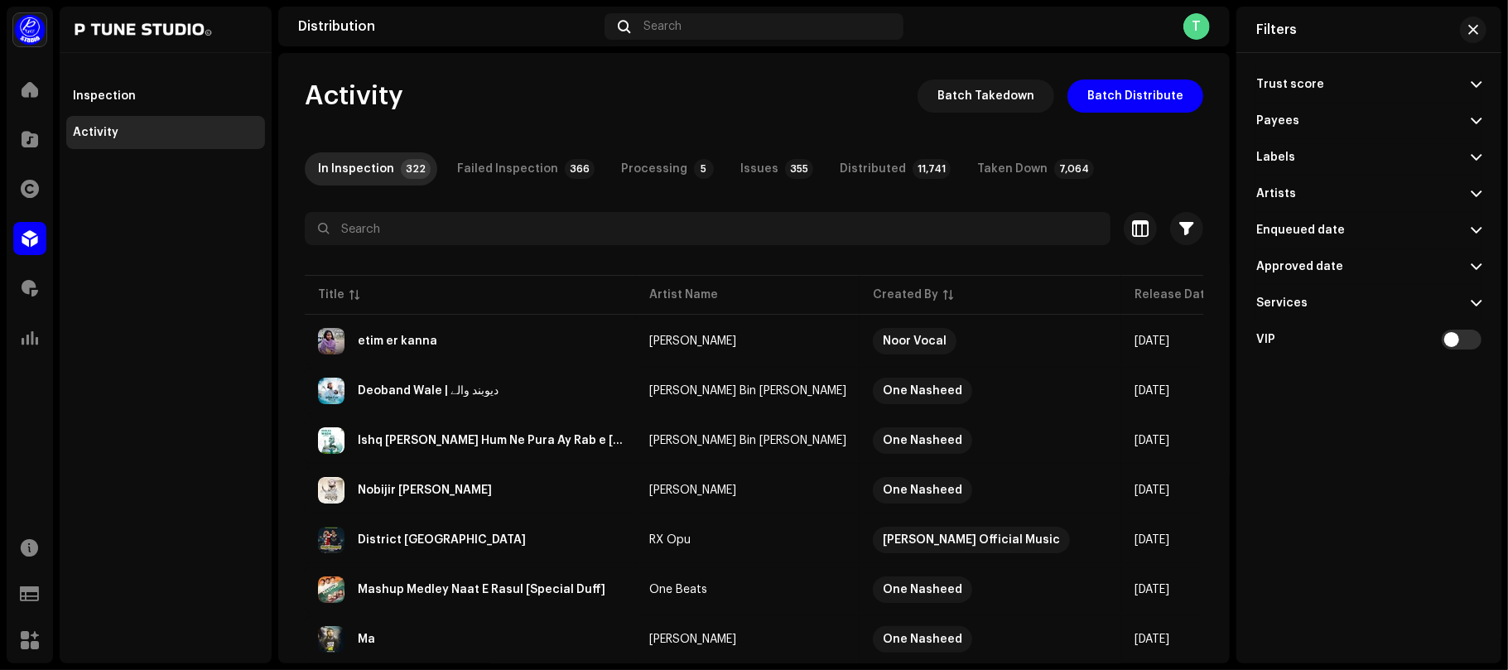
click at [1300, 153] on p-accordion-header "Labels" at bounding box center [1369, 157] width 225 height 36
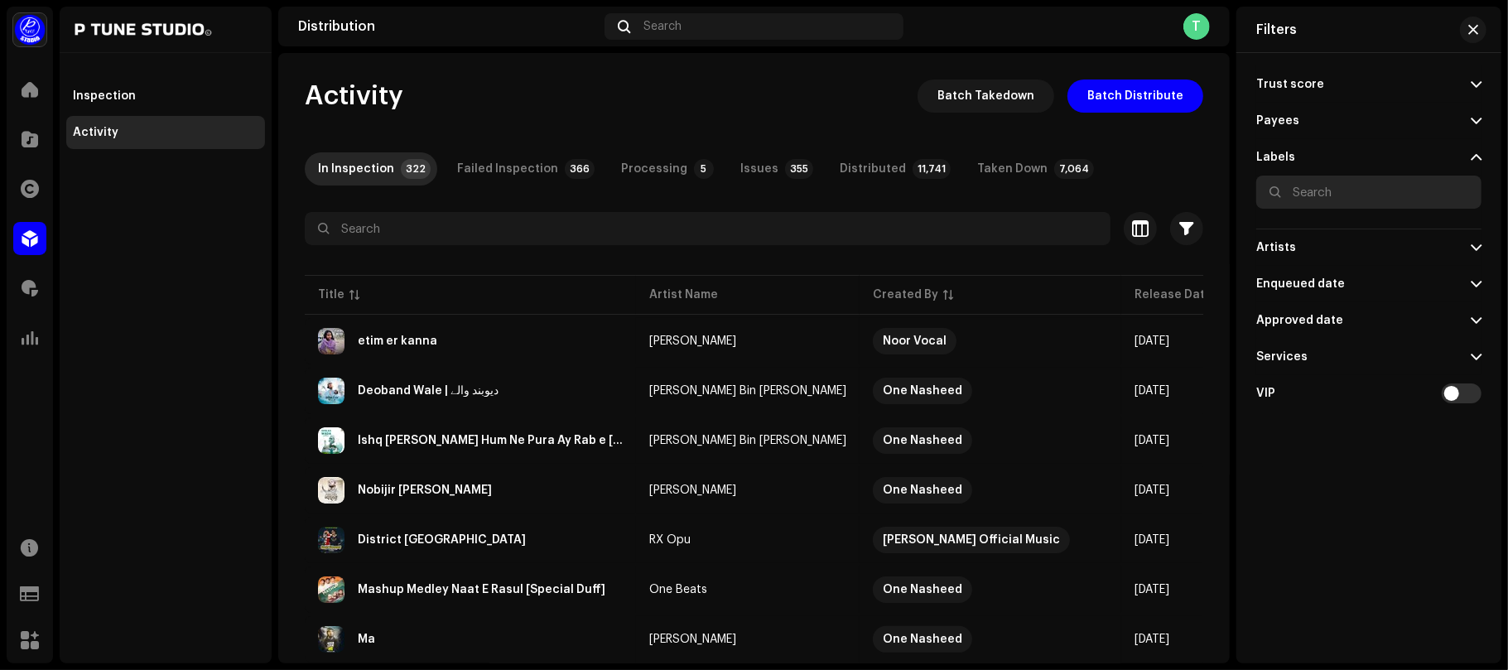
click at [1302, 190] on input "text" at bounding box center [1369, 192] width 225 height 33
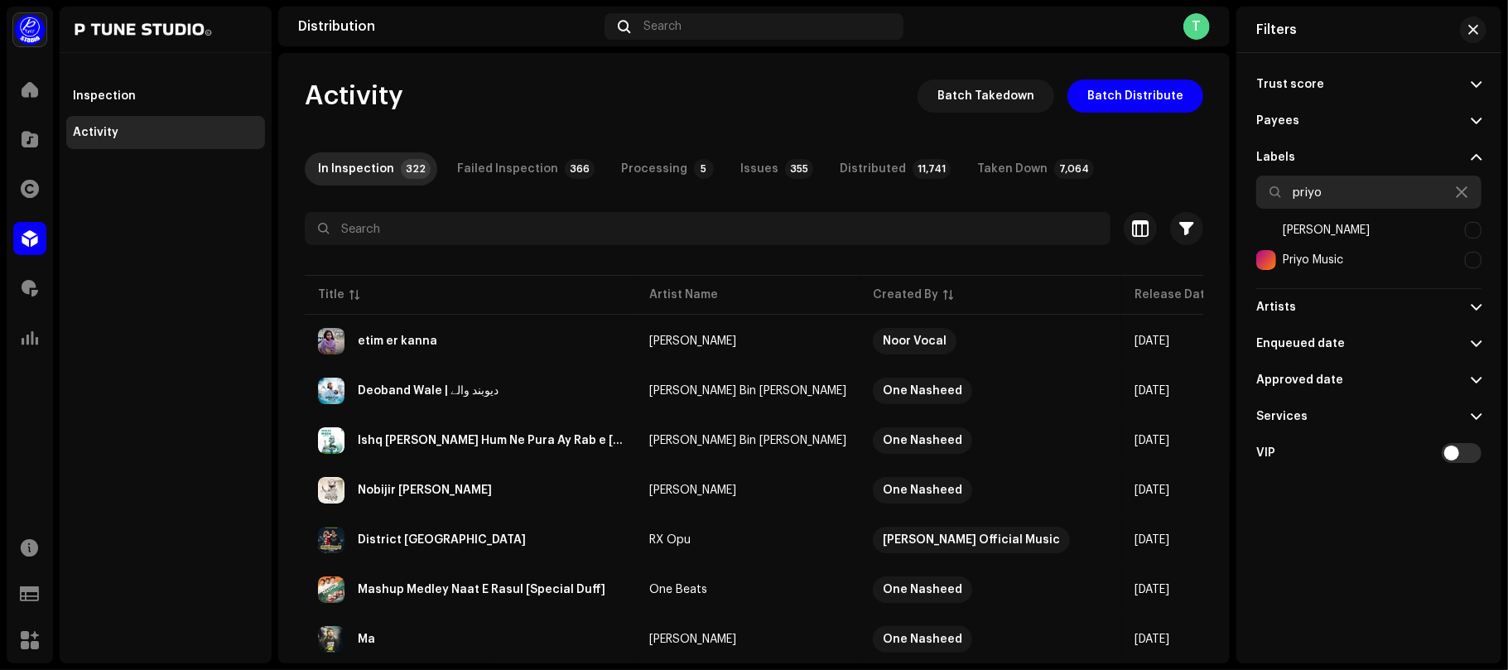
type input "priyo"
click at [1363, 222] on div "[PERSON_NAME]" at bounding box center [1369, 230] width 225 height 30
checkbox input "true"
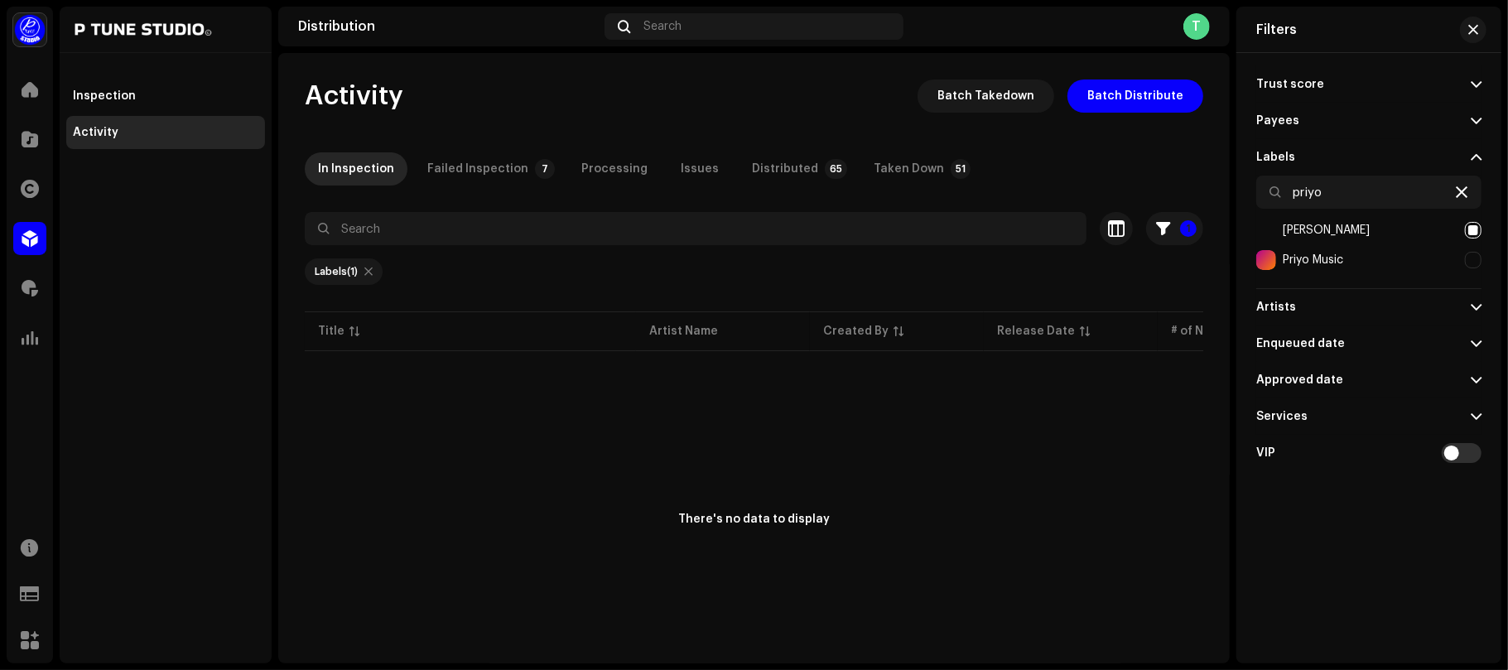
click at [1458, 196] on icon at bounding box center [1462, 192] width 12 height 13
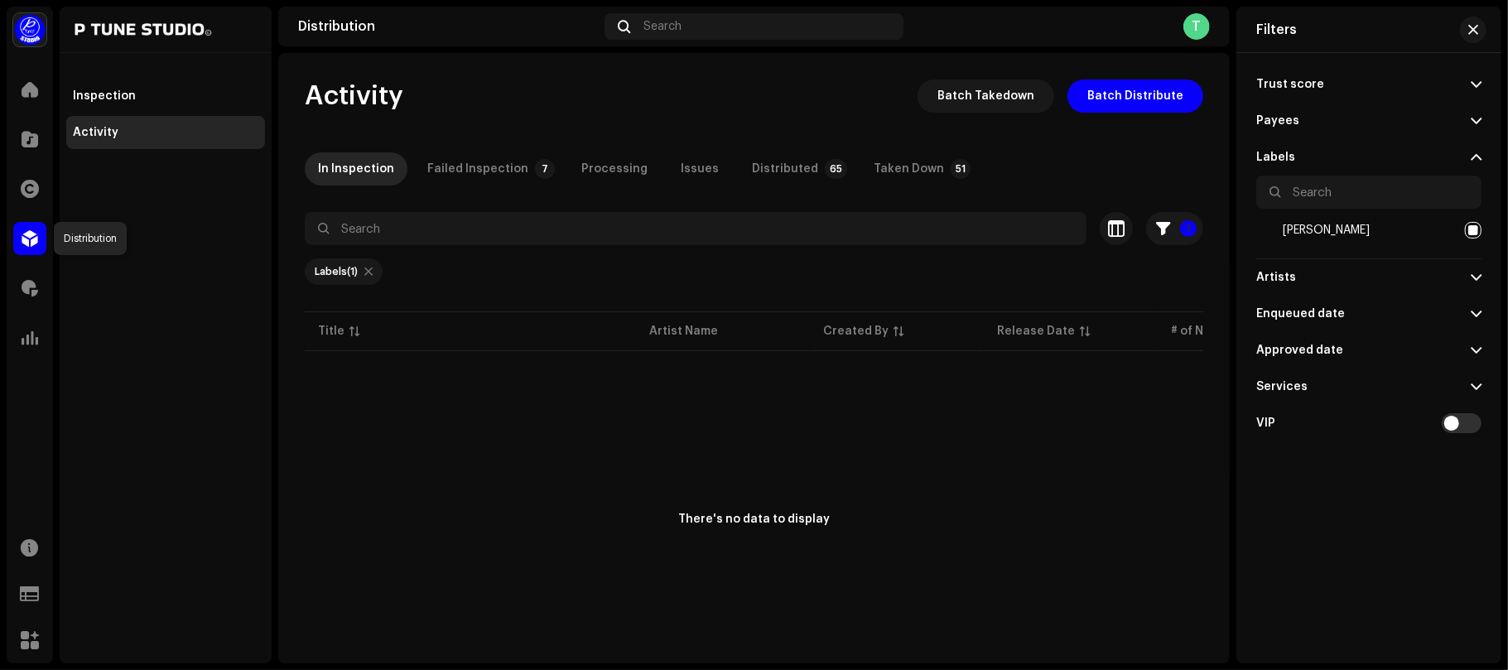
click at [24, 239] on span at bounding box center [30, 238] width 17 height 13
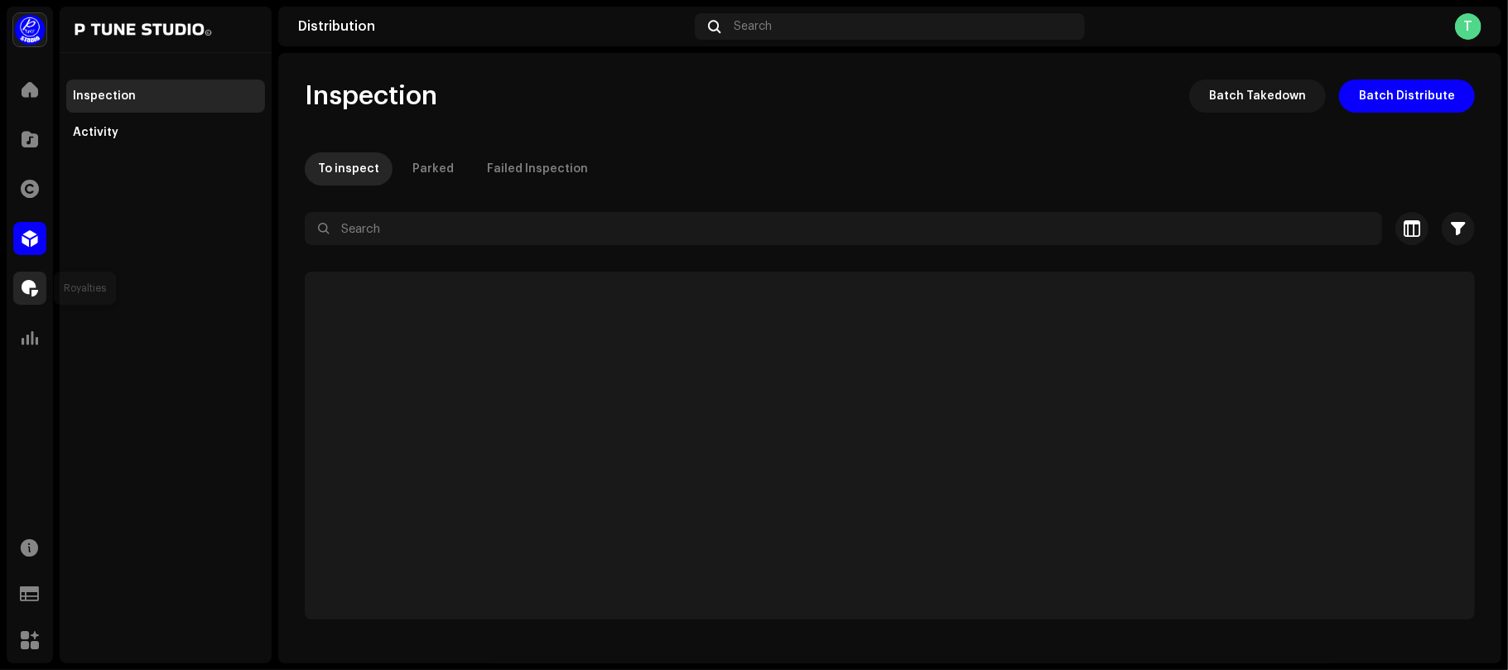
click at [40, 287] on div at bounding box center [29, 288] width 33 height 33
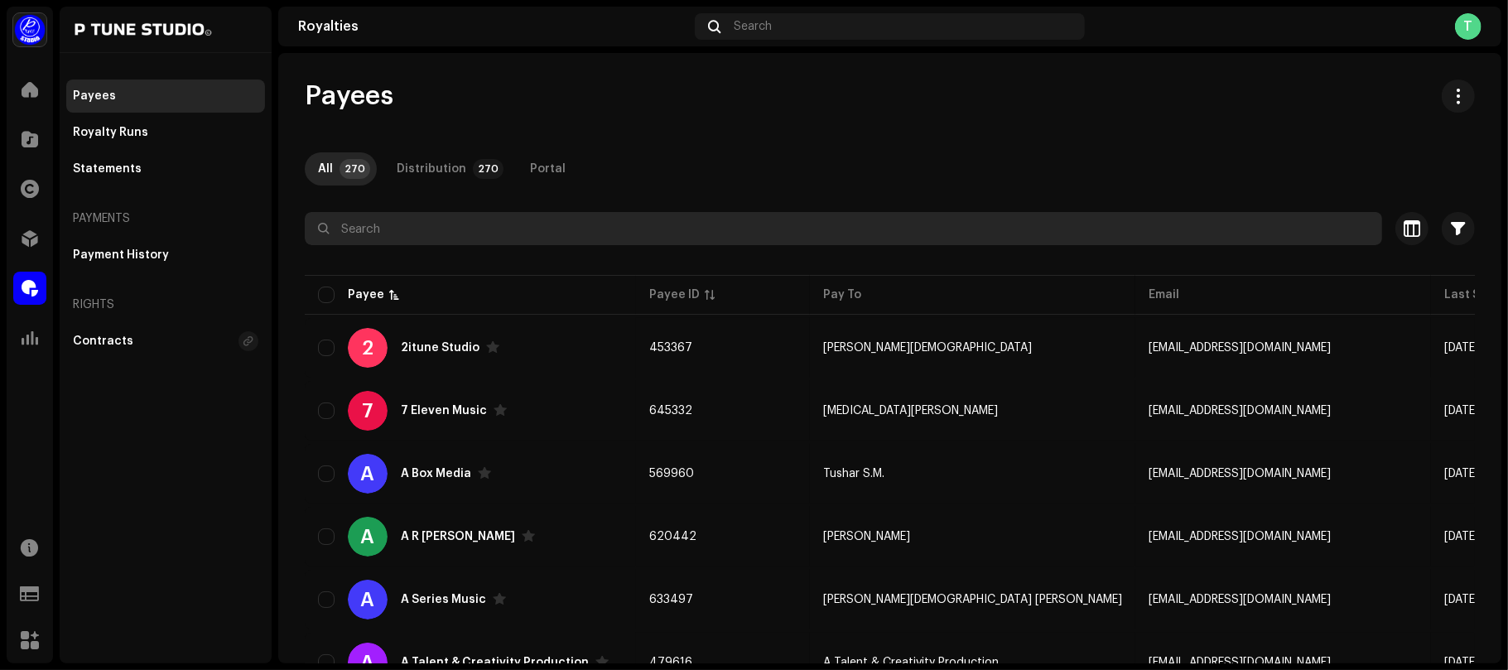
click at [372, 237] on input "text" at bounding box center [844, 228] width 1078 height 33
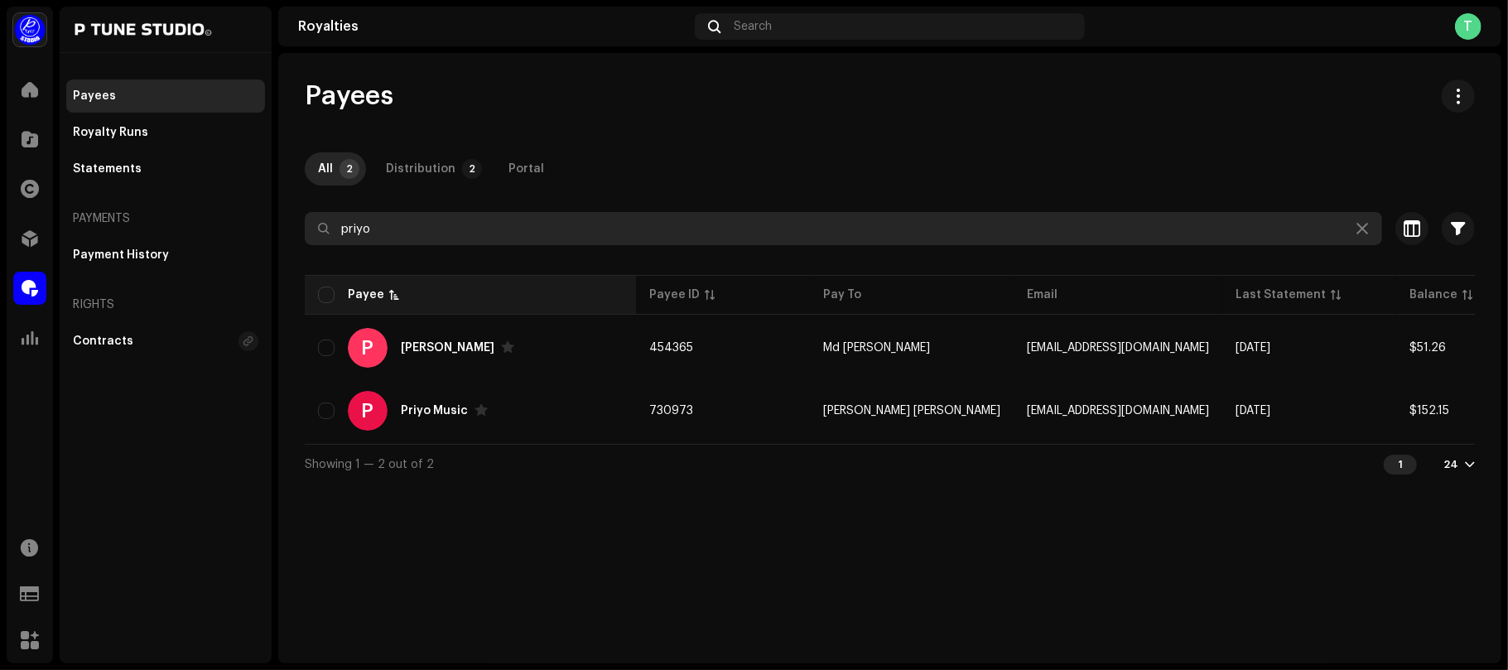
type input "priyo"
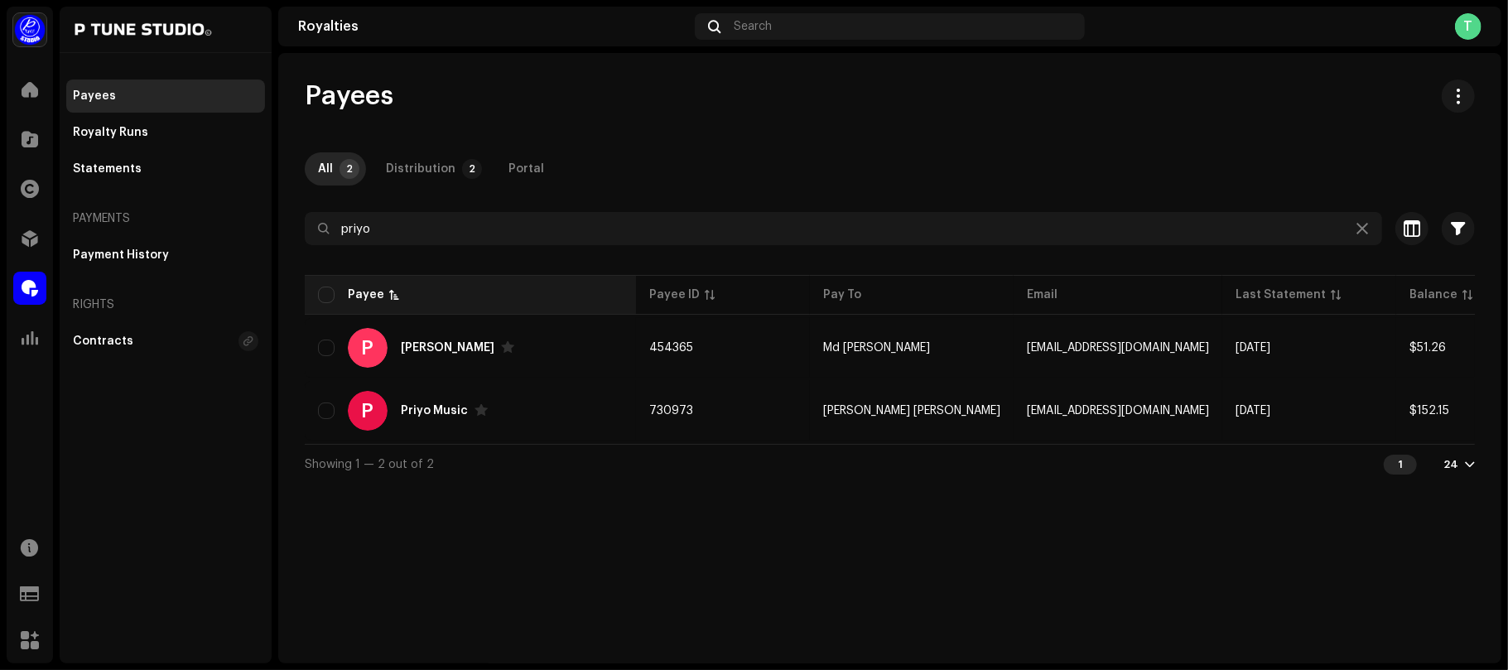
click at [575, 285] on th "Payee" at bounding box center [470, 295] width 331 height 40
click at [574, 302] on div "Payee" at bounding box center [470, 295] width 305 height 17
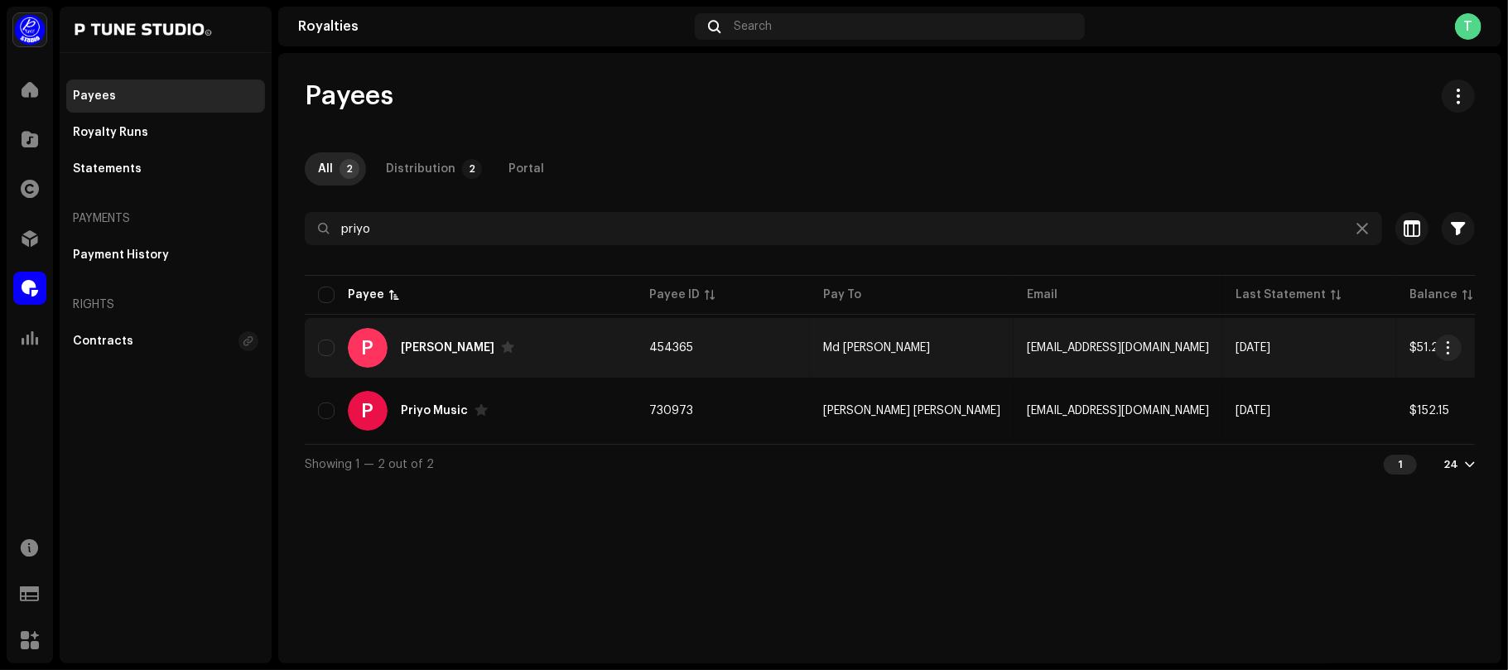
click at [574, 359] on div "P [PERSON_NAME]" at bounding box center [470, 348] width 305 height 40
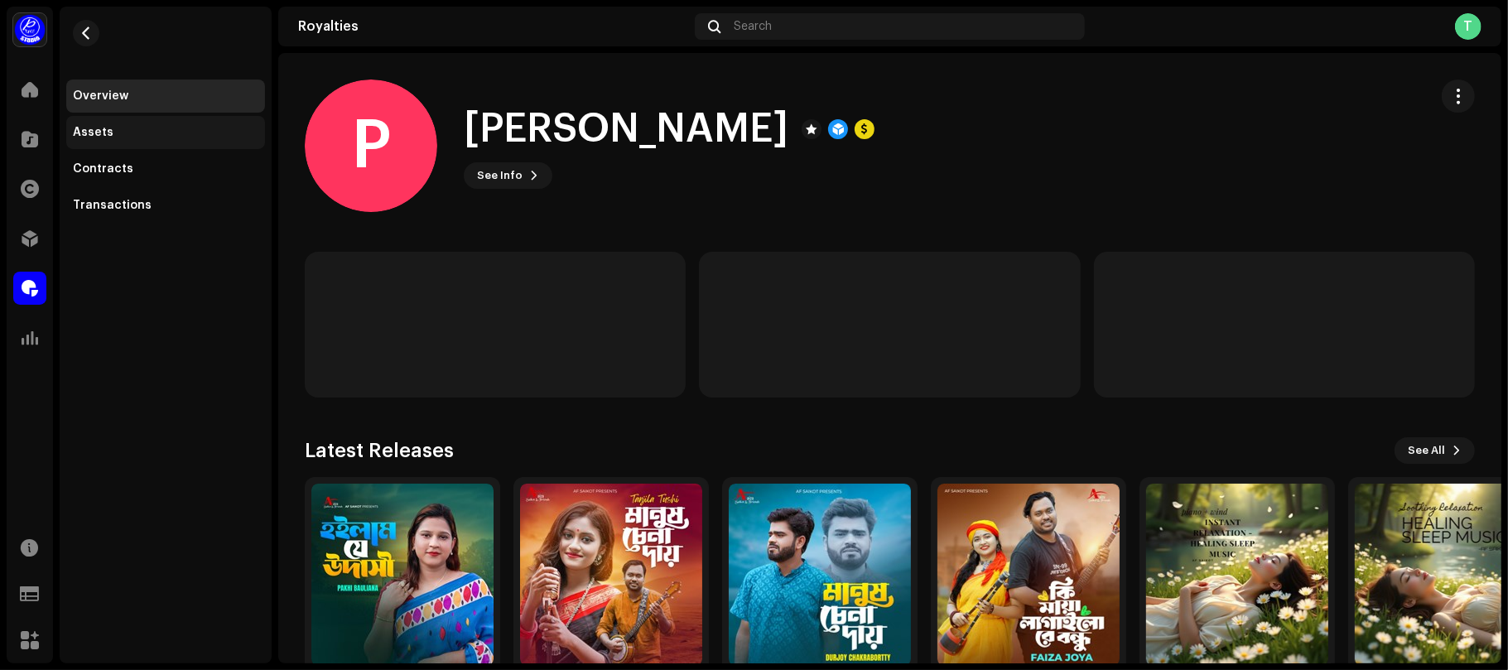
click at [152, 144] on div "Assets" at bounding box center [165, 132] width 199 height 33
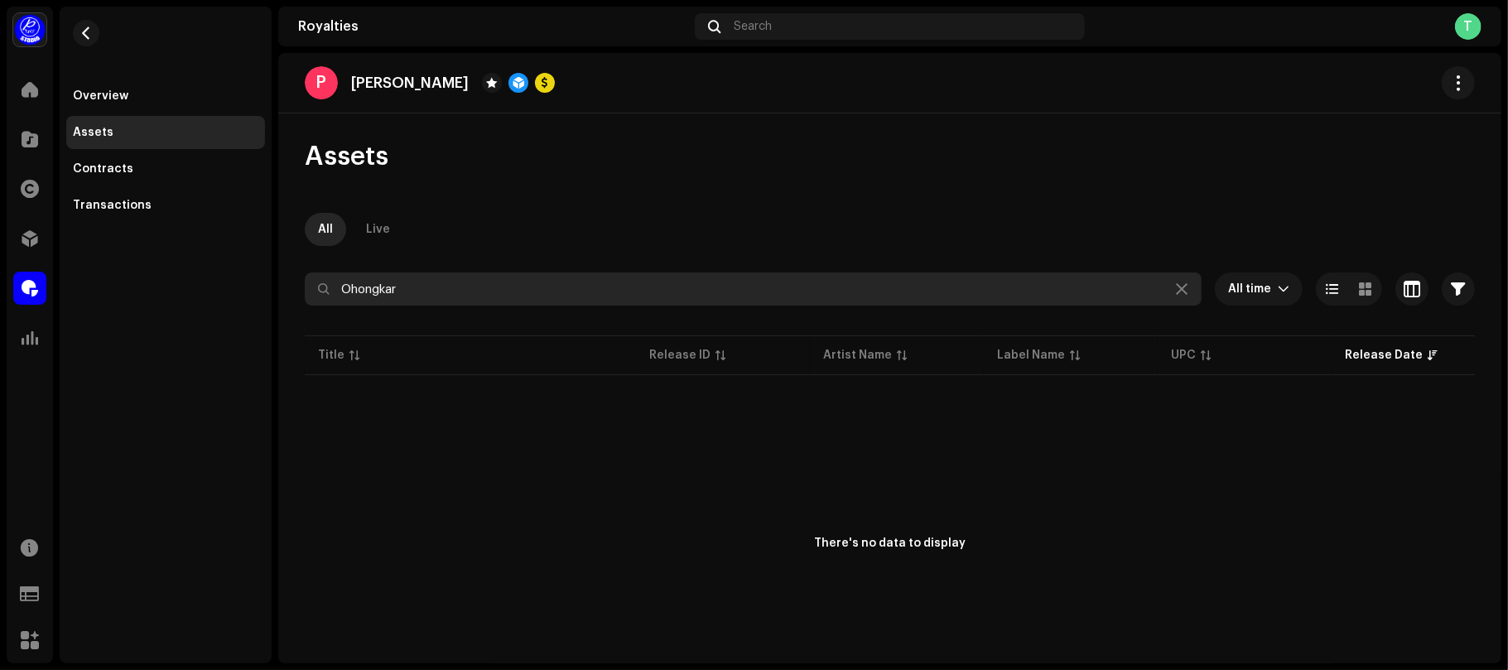
click at [593, 292] on input "Ohongkar" at bounding box center [753, 289] width 897 height 33
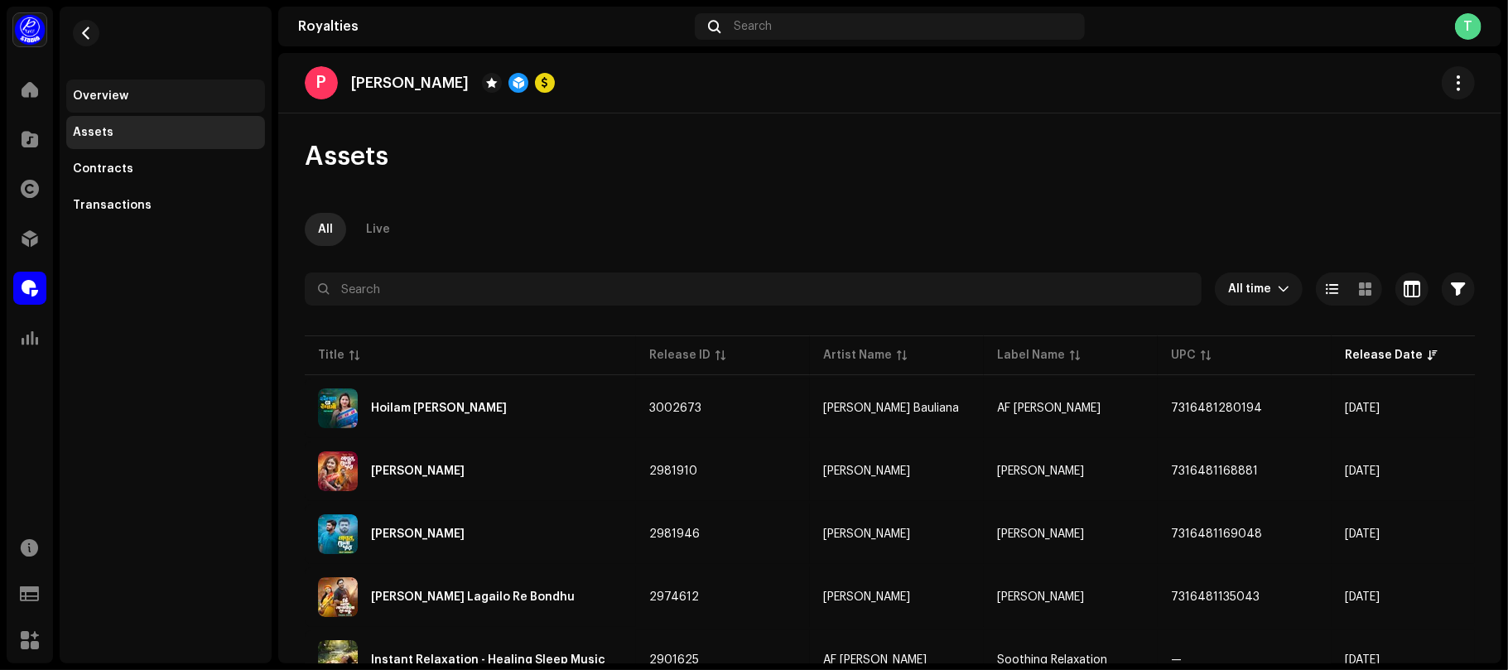
click at [141, 97] on div "Overview" at bounding box center [166, 95] width 186 height 13
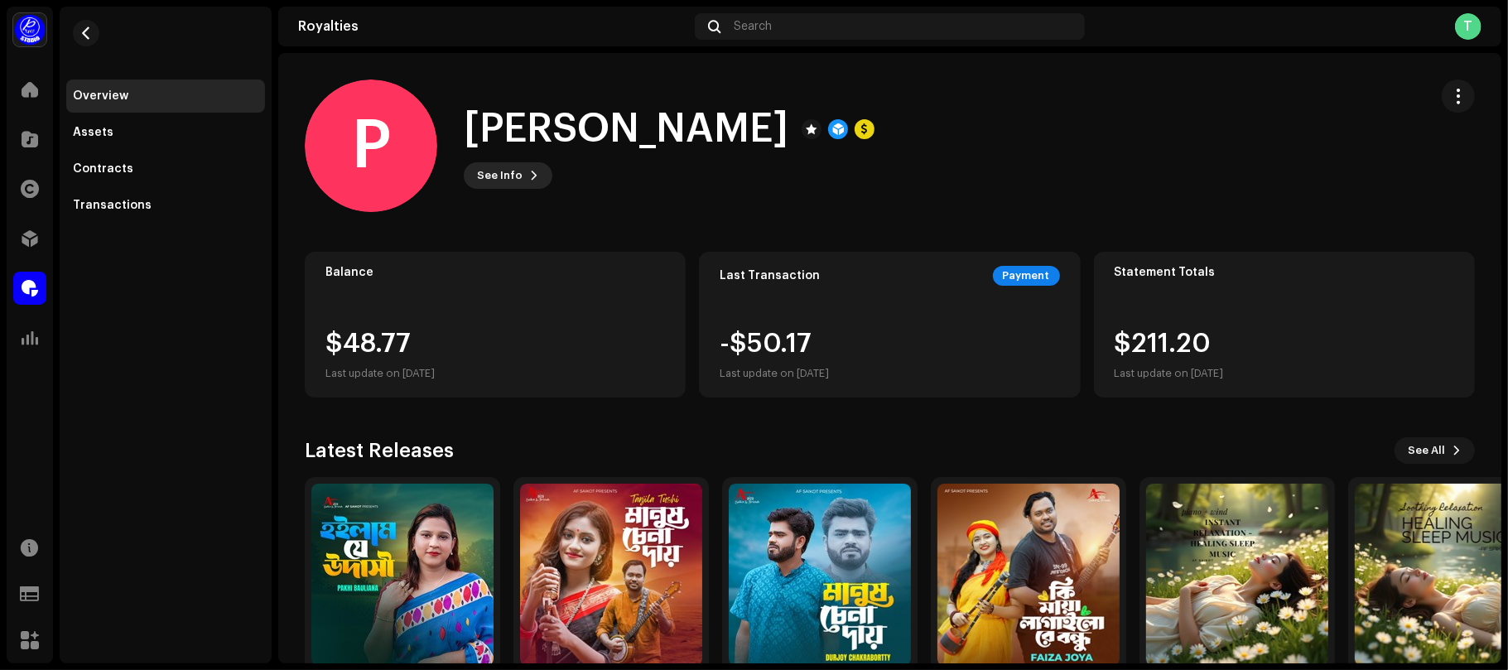
click at [518, 167] on span "See Info" at bounding box center [500, 175] width 46 height 33
click at [27, 282] on span at bounding box center [30, 288] width 17 height 13
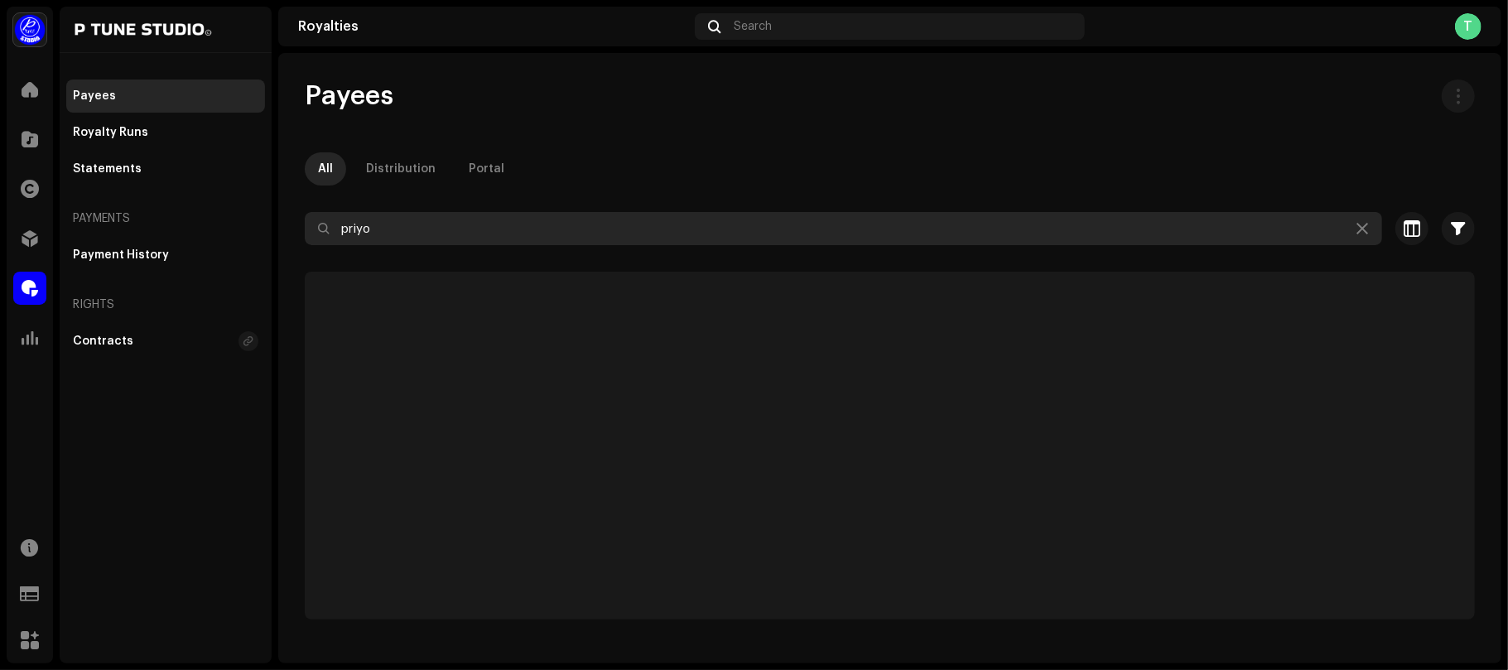
click at [391, 235] on input "priyo" at bounding box center [844, 228] width 1078 height 33
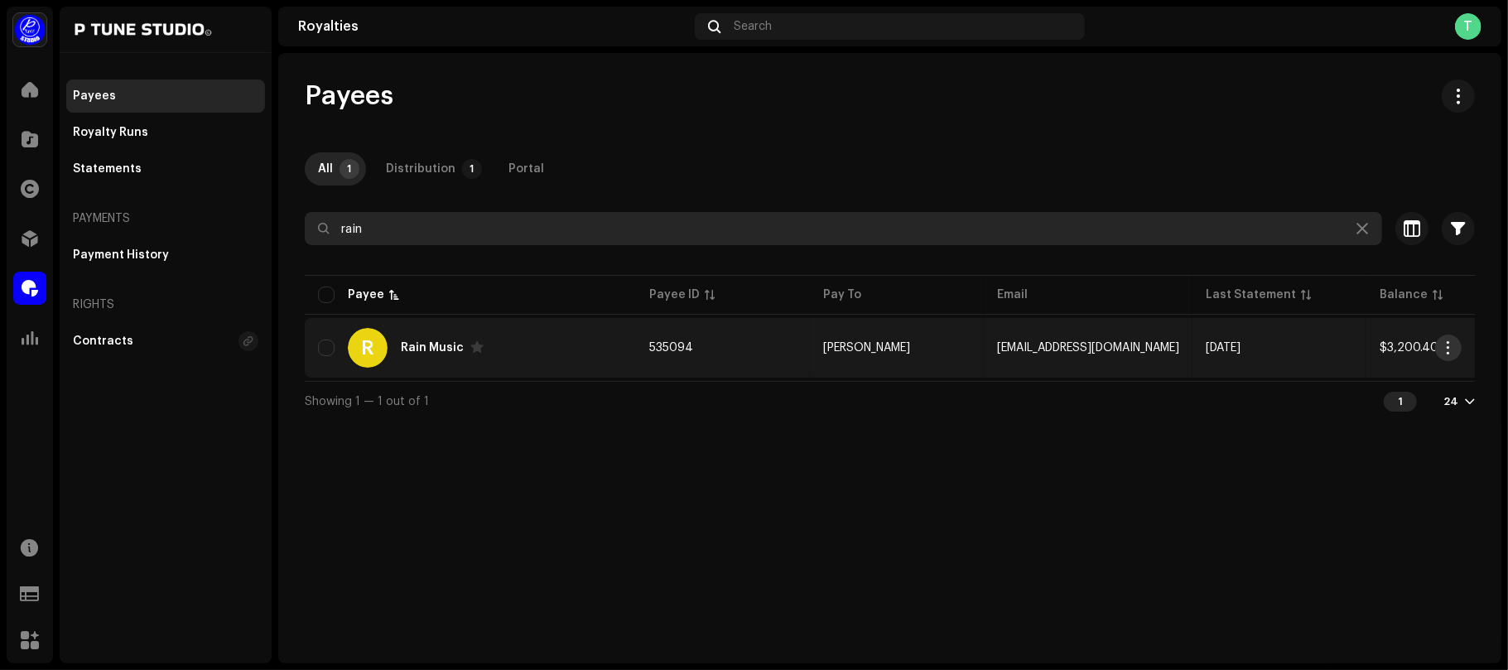
type input "rain"
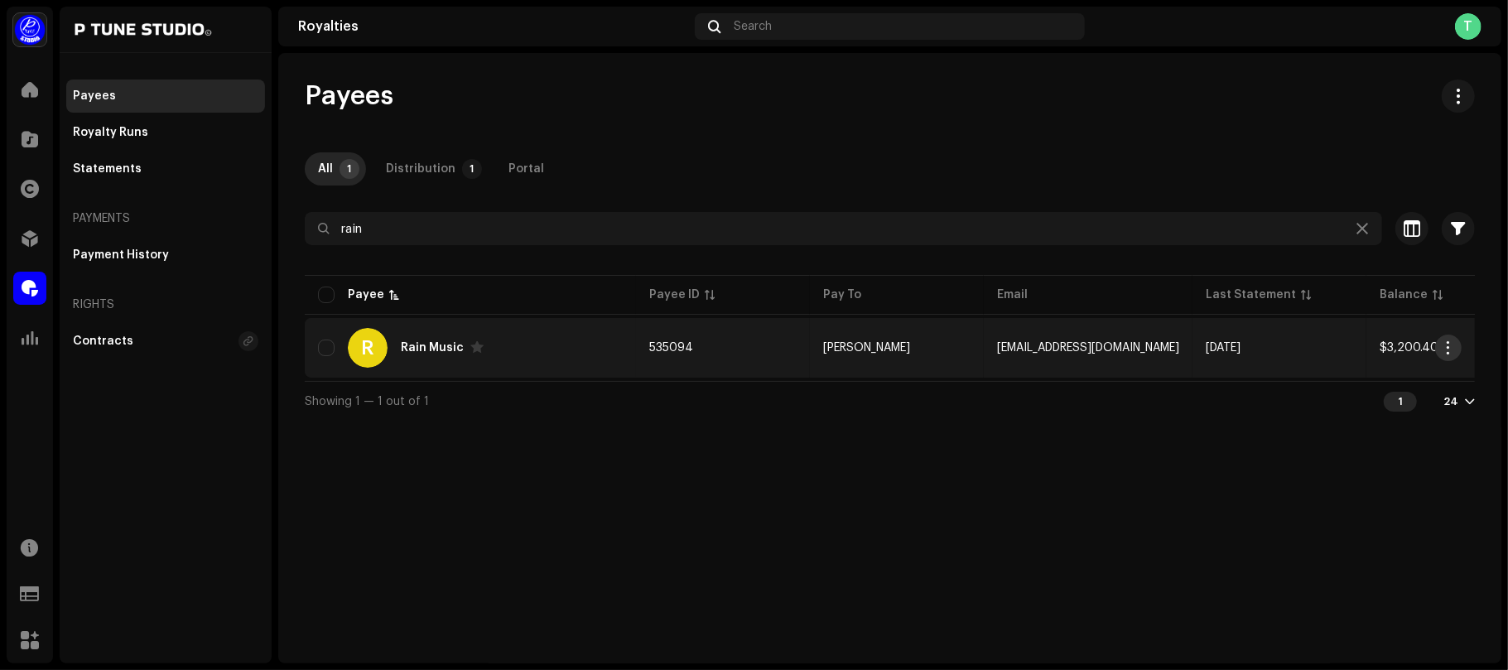
click at [1453, 341] on button "button" at bounding box center [1448, 348] width 27 height 27
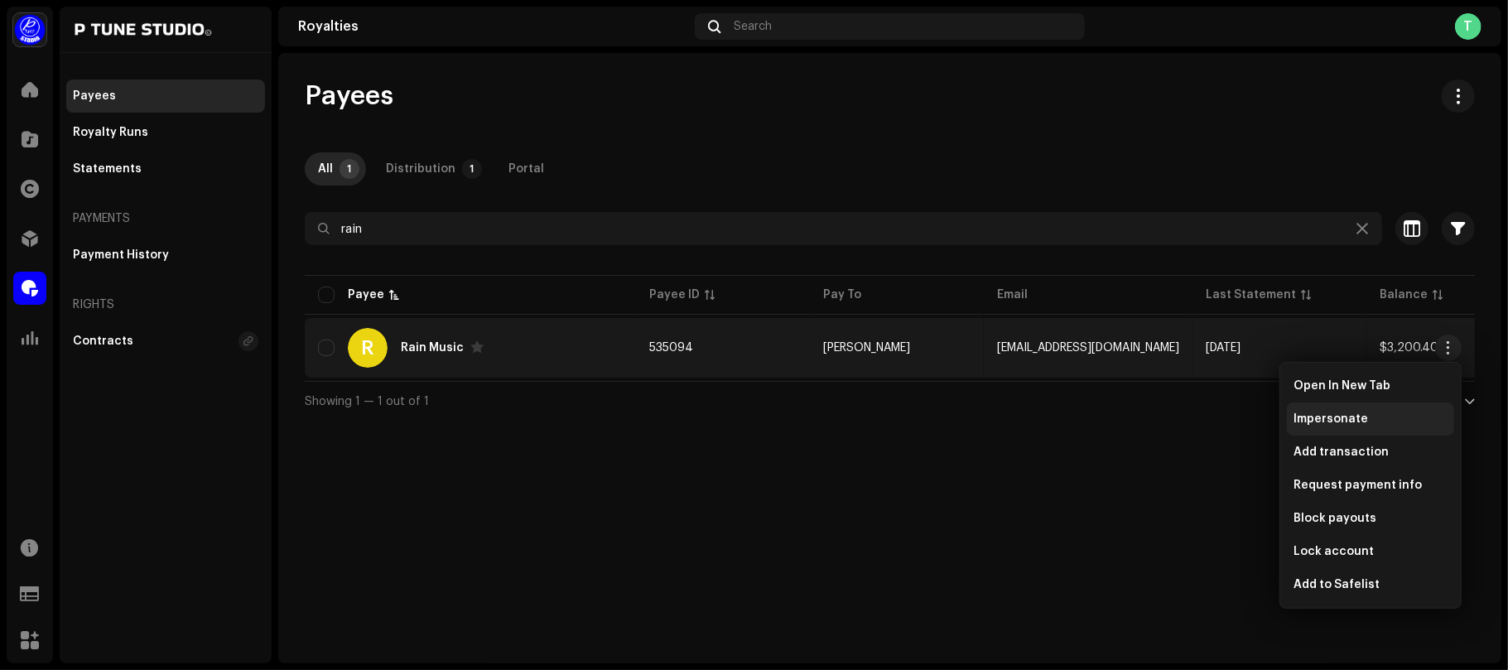
click at [1390, 416] on div "Impersonate" at bounding box center [1371, 418] width 154 height 13
